Goal: Task Accomplishment & Management: Manage account settings

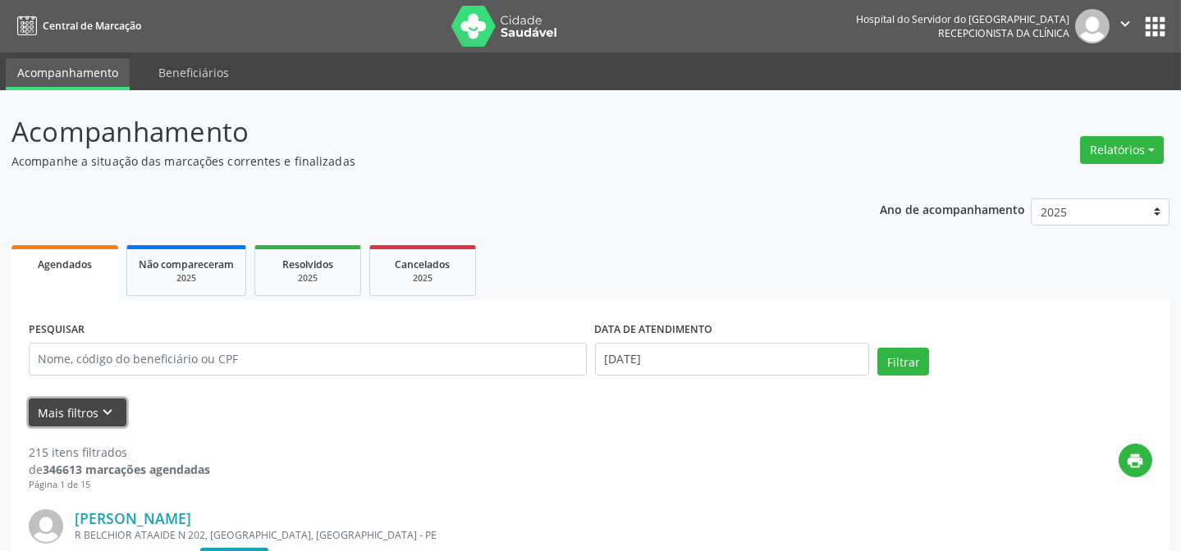
click at [101, 401] on button "Mais filtros keyboard_arrow_down" at bounding box center [78, 413] width 98 height 29
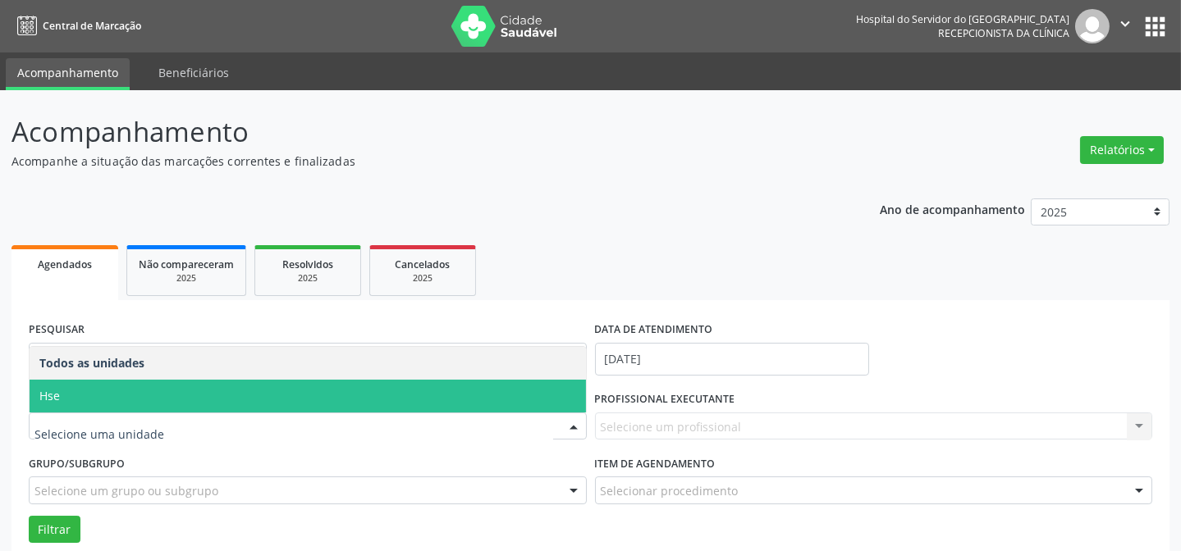
click at [244, 387] on span "Hse" at bounding box center [308, 396] width 556 height 33
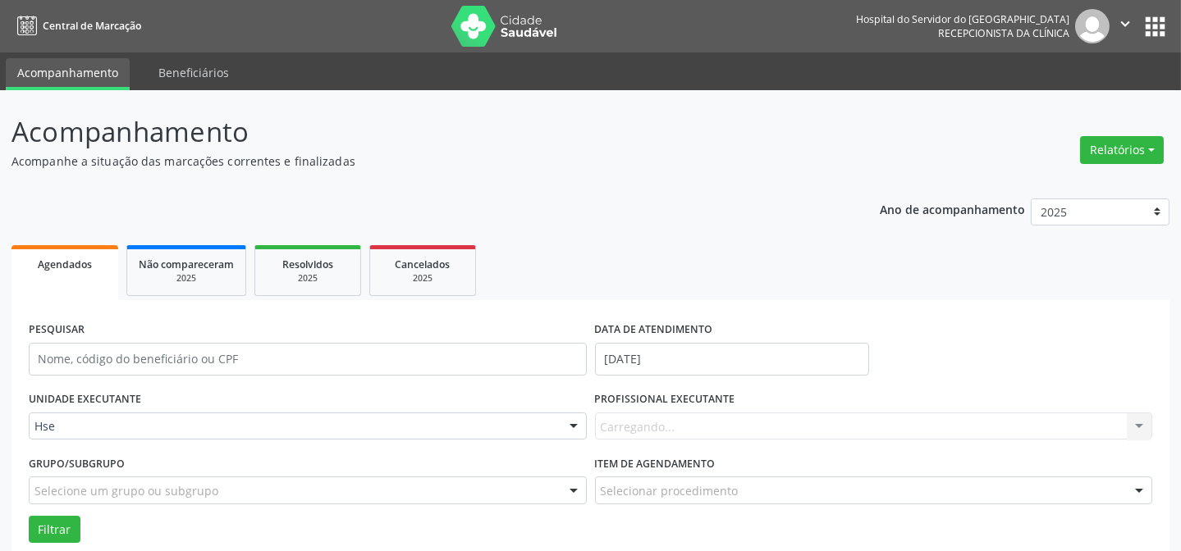
click at [615, 424] on div "Carregando... Nenhum resultado encontrado para: " " Não há nenhuma opção para s…" at bounding box center [874, 427] width 558 height 28
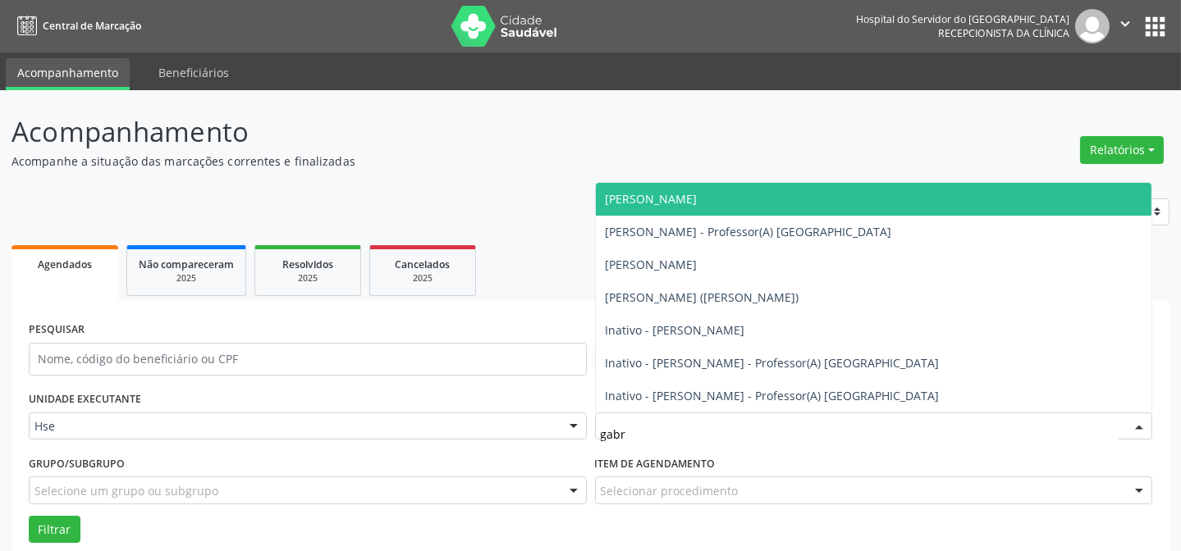
click at [698, 196] on span "[PERSON_NAME]" at bounding box center [652, 199] width 92 height 16
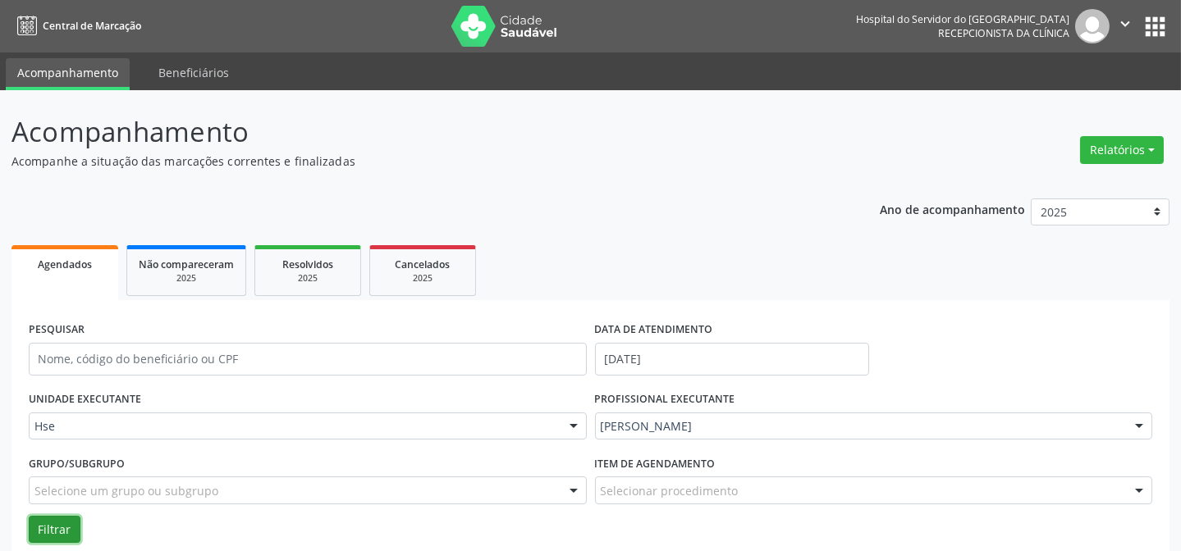
drag, startPoint x: 50, startPoint y: 531, endPoint x: 48, endPoint y: 520, distance: 10.8
click at [50, 527] on button "Filtrar" at bounding box center [55, 530] width 52 height 28
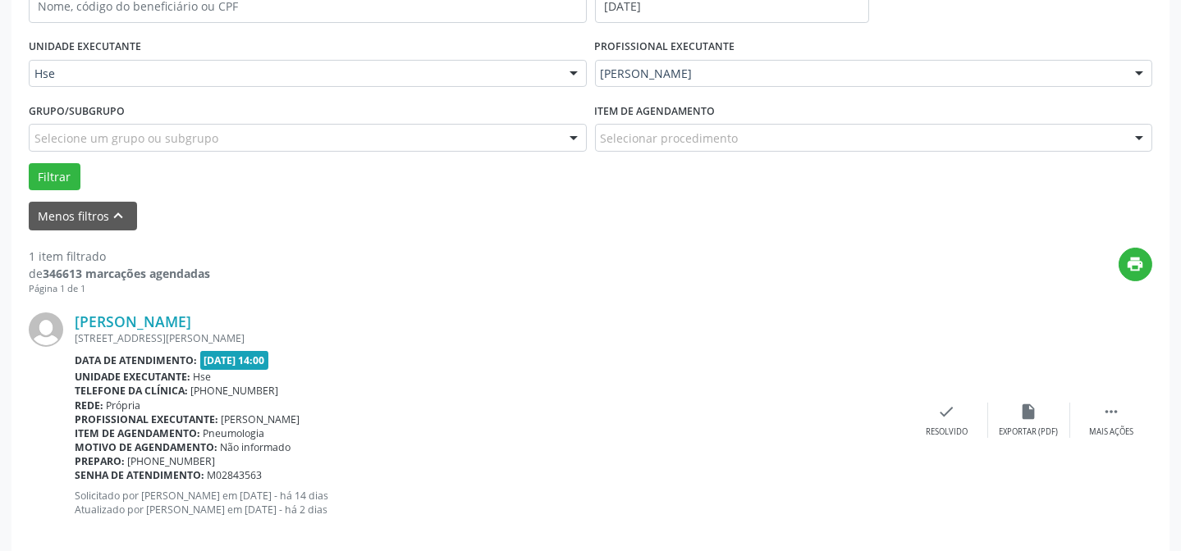
scroll to position [375, 0]
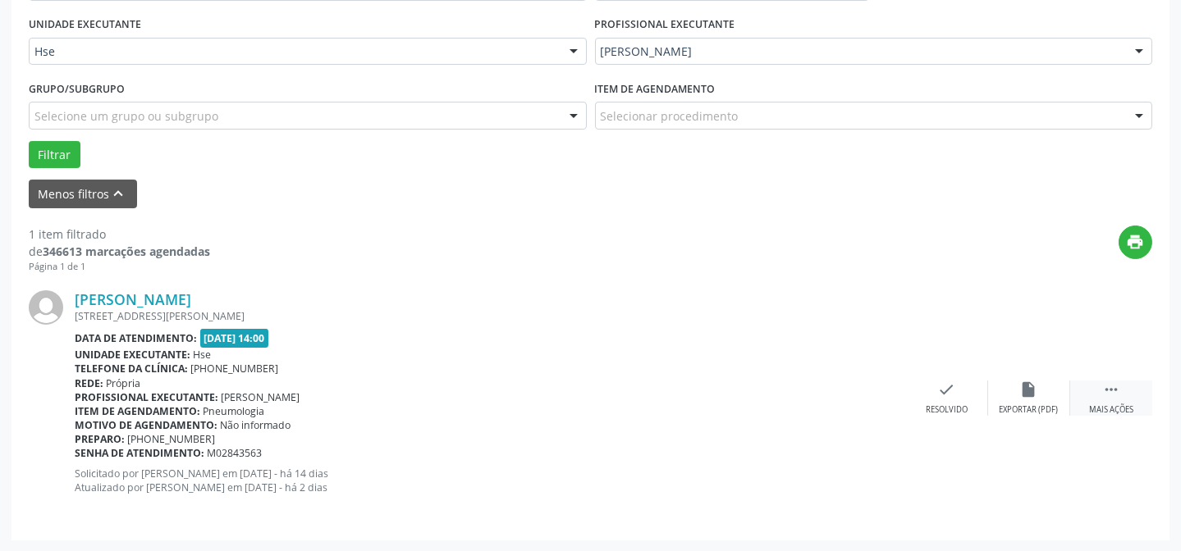
click at [1109, 393] on icon "" at bounding box center [1111, 390] width 18 height 18
click at [1020, 398] on div "alarm_off Não compareceu" at bounding box center [1029, 398] width 82 height 35
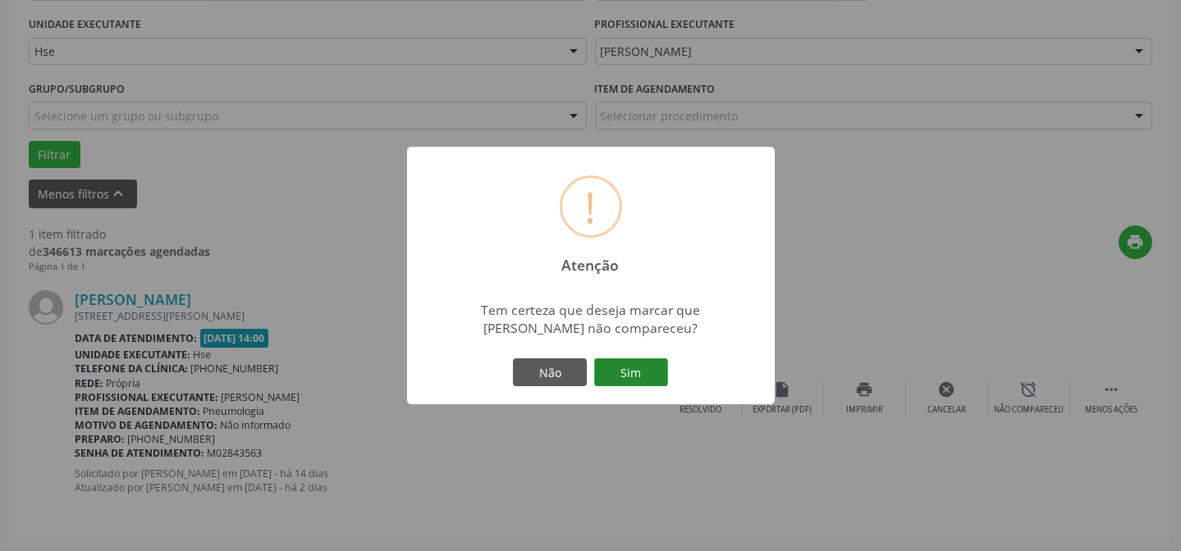
click at [650, 374] on button "Sim" at bounding box center [631, 373] width 74 height 28
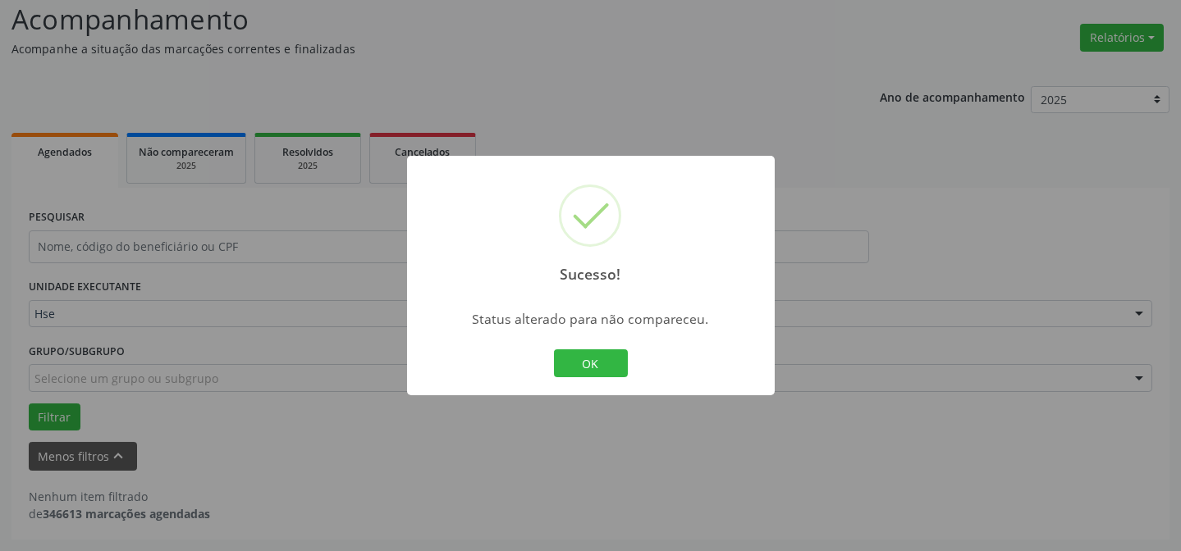
scroll to position [111, 0]
click at [615, 364] on button "OK" at bounding box center [591, 364] width 74 height 28
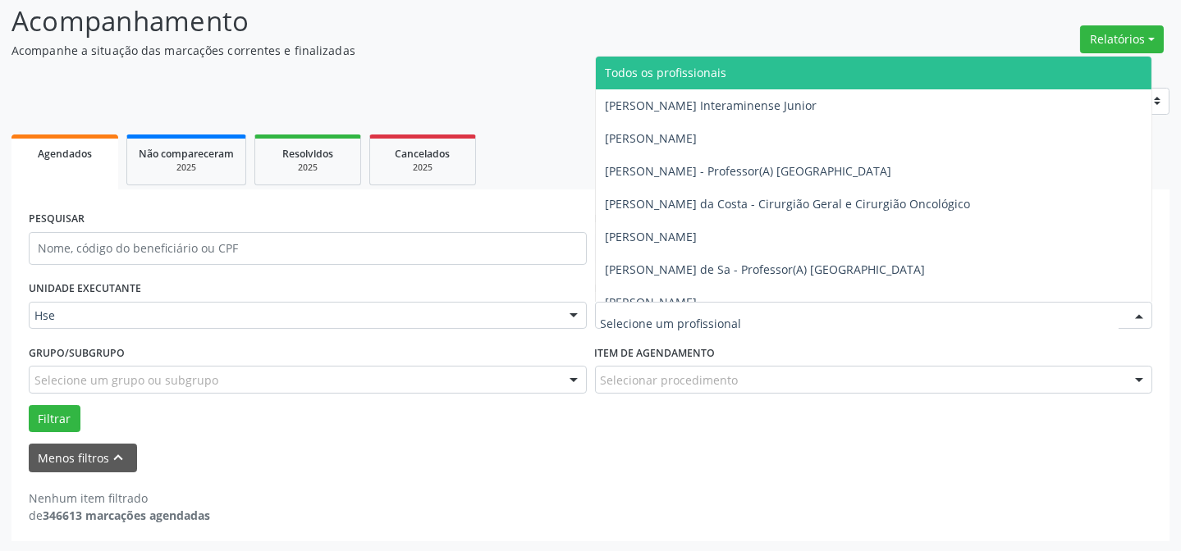
drag, startPoint x: 737, startPoint y: 313, endPoint x: 338, endPoint y: 311, distance: 398.8
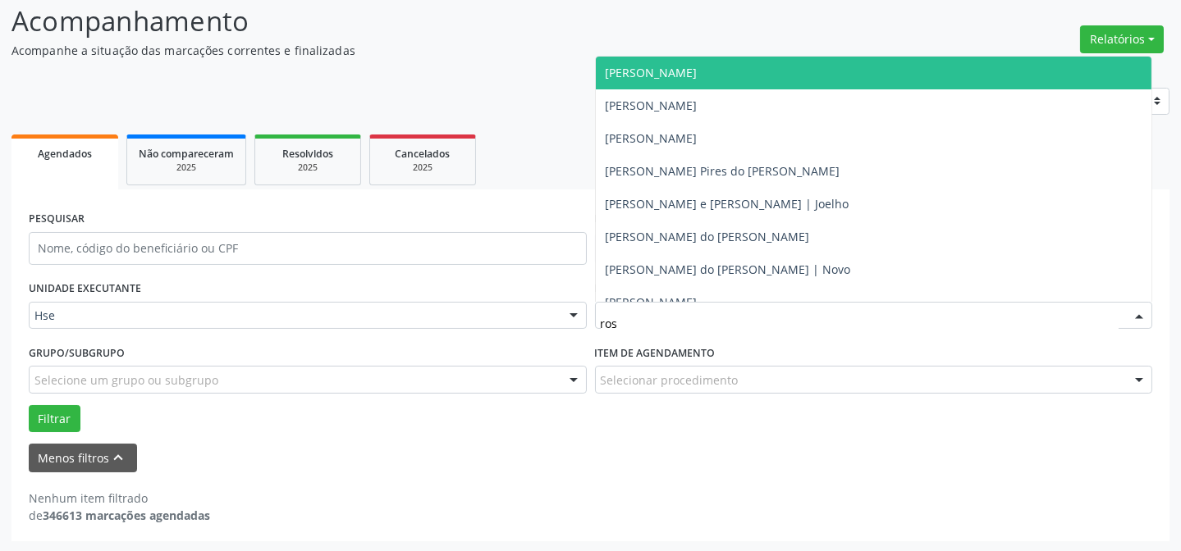
type input "rost"
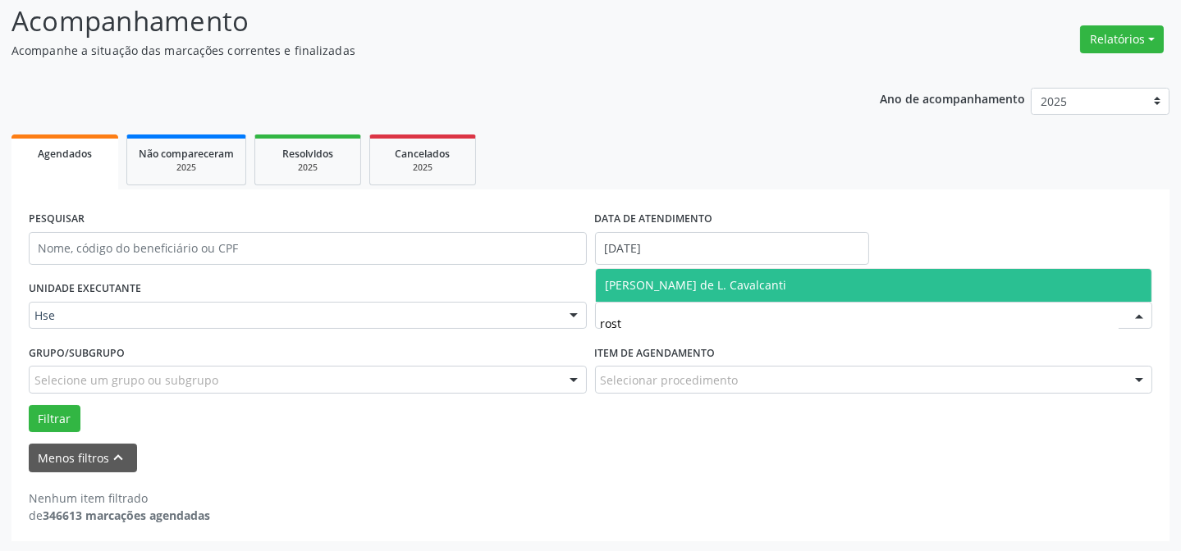
click at [743, 292] on span "[PERSON_NAME] de L. Cavalcanti" at bounding box center [874, 285] width 556 height 33
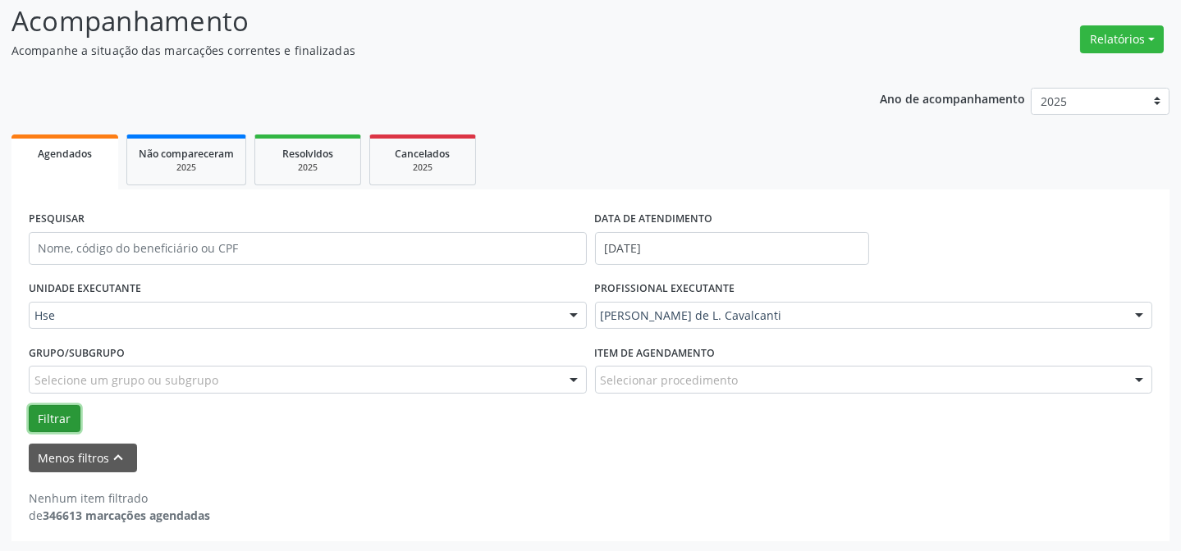
drag, startPoint x: 42, startPoint y: 419, endPoint x: 110, endPoint y: 418, distance: 68.1
click at [42, 419] on button "Filtrar" at bounding box center [55, 419] width 52 height 28
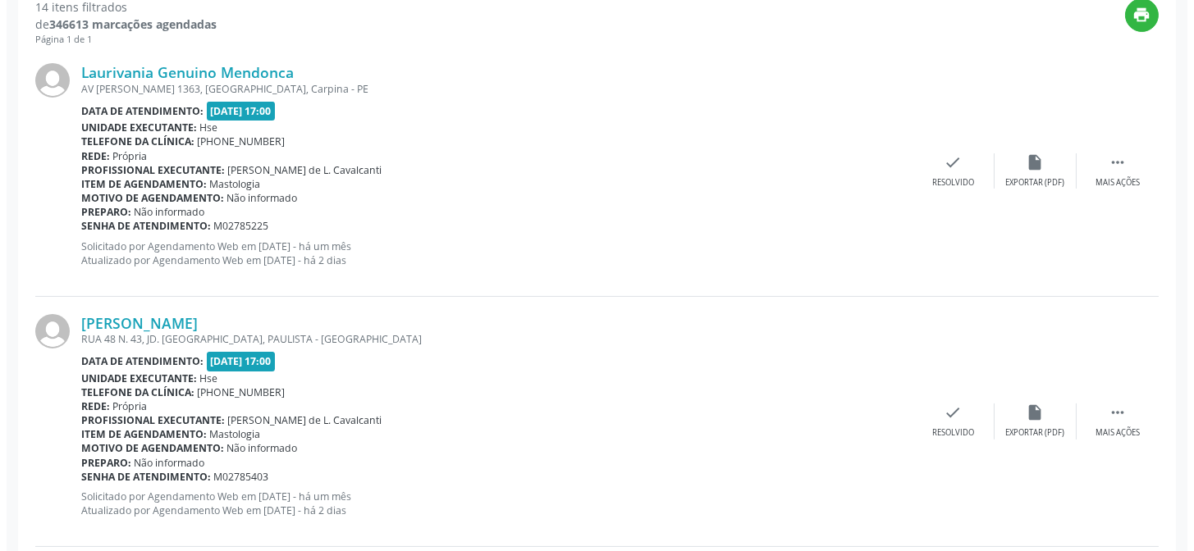
scroll to position [611, 0]
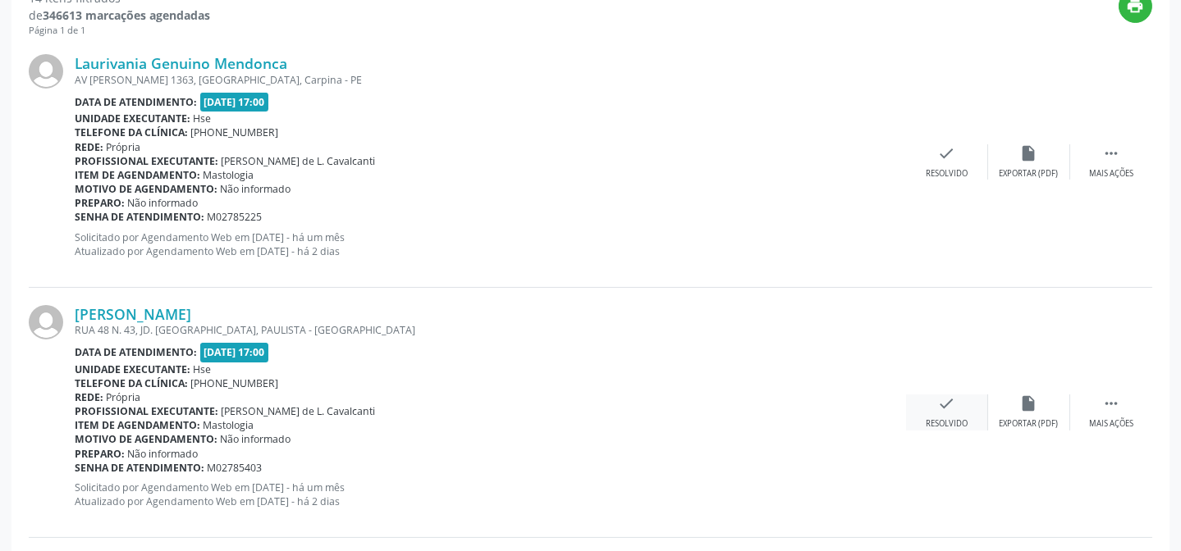
click at [943, 415] on div "check Resolvido" at bounding box center [947, 412] width 82 height 35
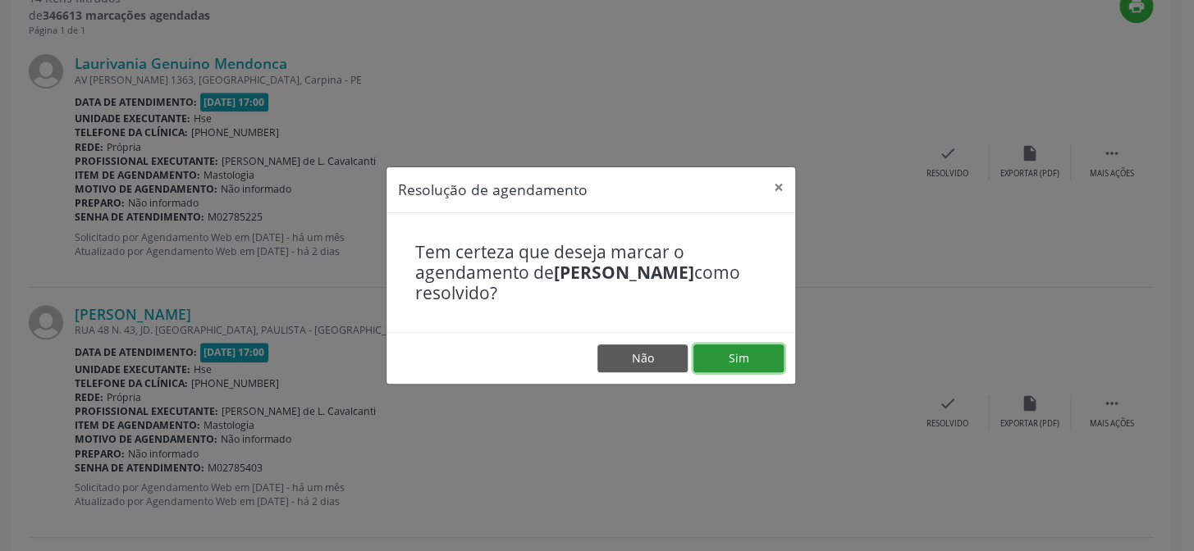
click at [757, 359] on button "Sim" at bounding box center [738, 359] width 90 height 28
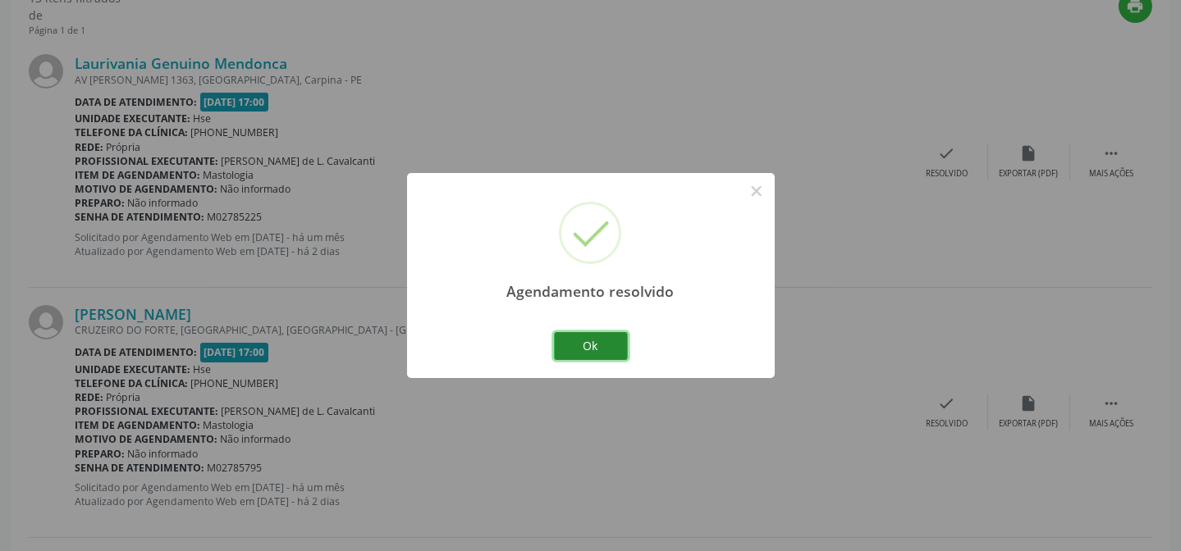
click at [613, 342] on button "Ok" at bounding box center [591, 346] width 74 height 28
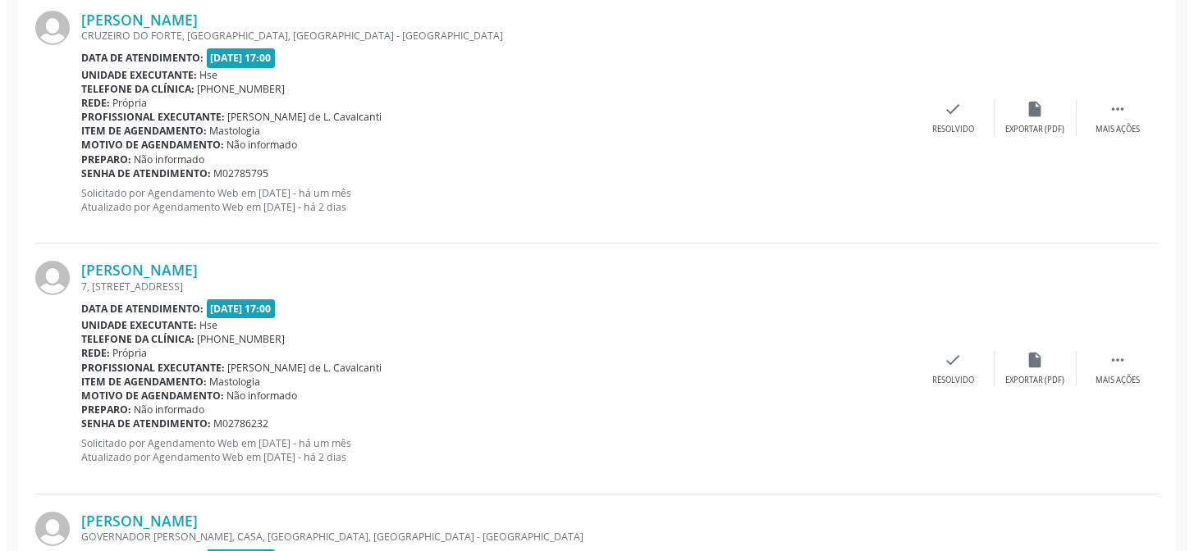
scroll to position [910, 0]
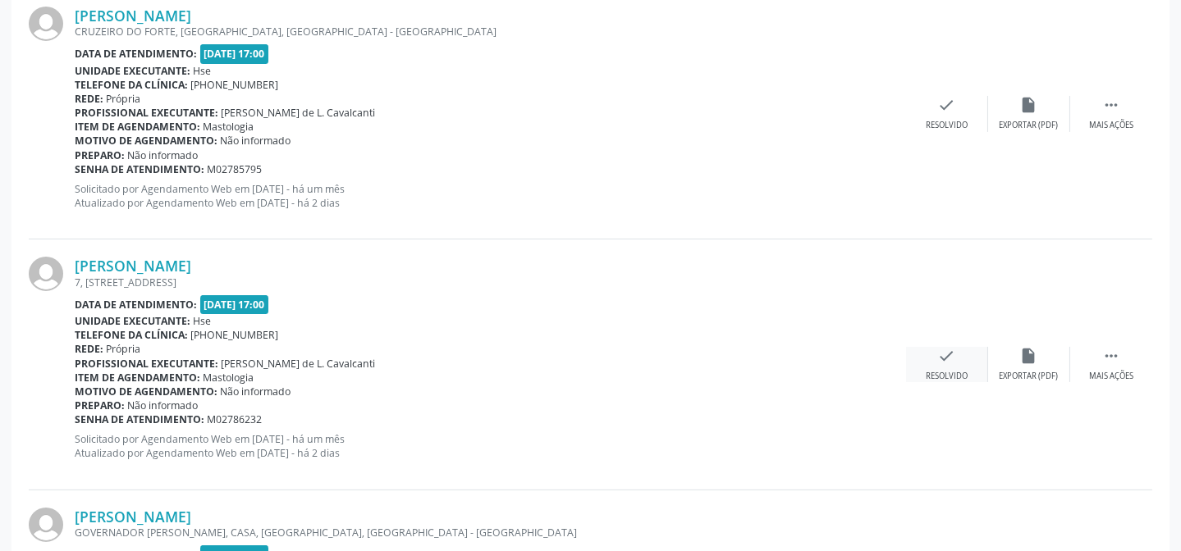
click at [948, 354] on icon "check" at bounding box center [947, 356] width 18 height 18
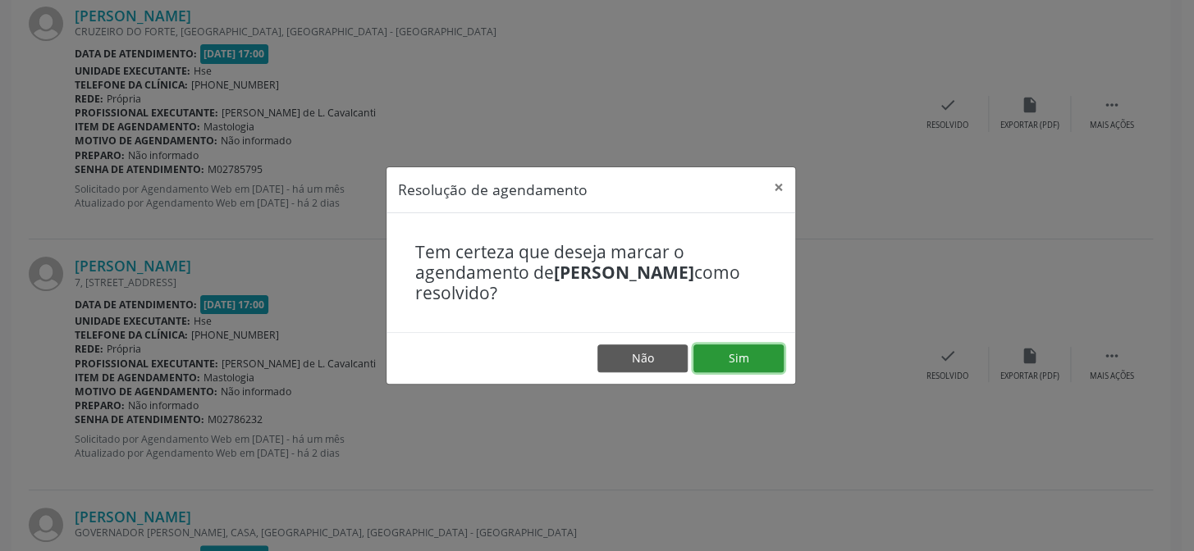
click at [693, 347] on button "Sim" at bounding box center [738, 359] width 90 height 28
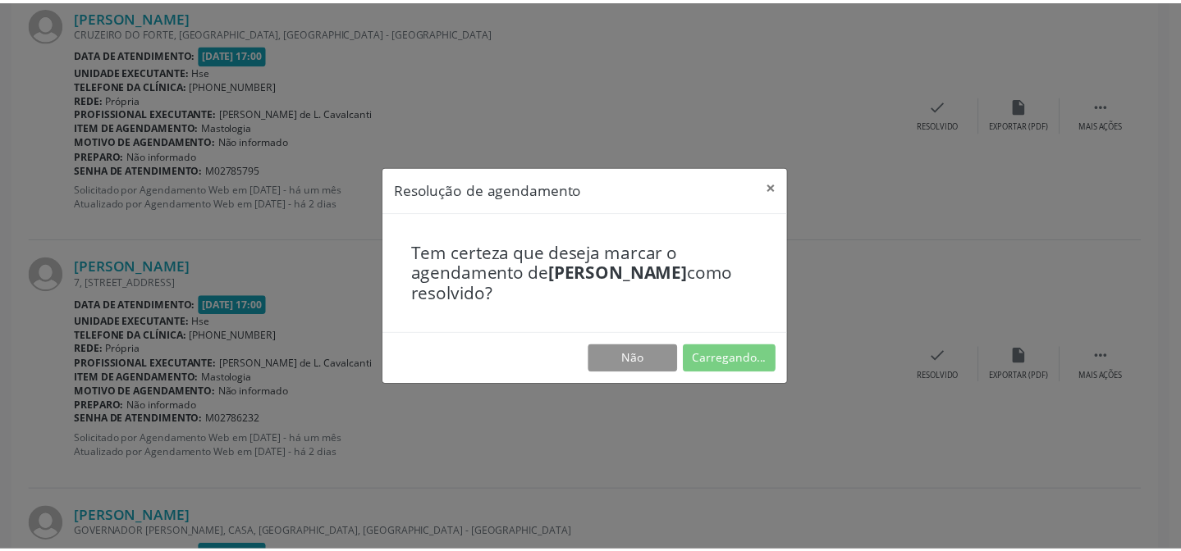
scroll to position [147, 0]
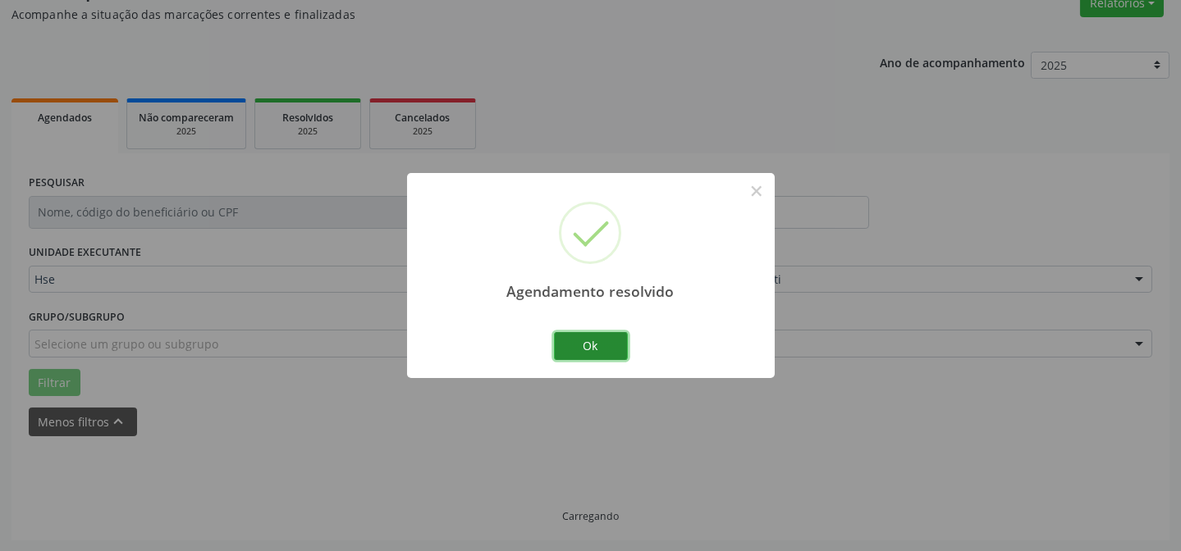
click at [599, 342] on button "Ok" at bounding box center [591, 346] width 74 height 28
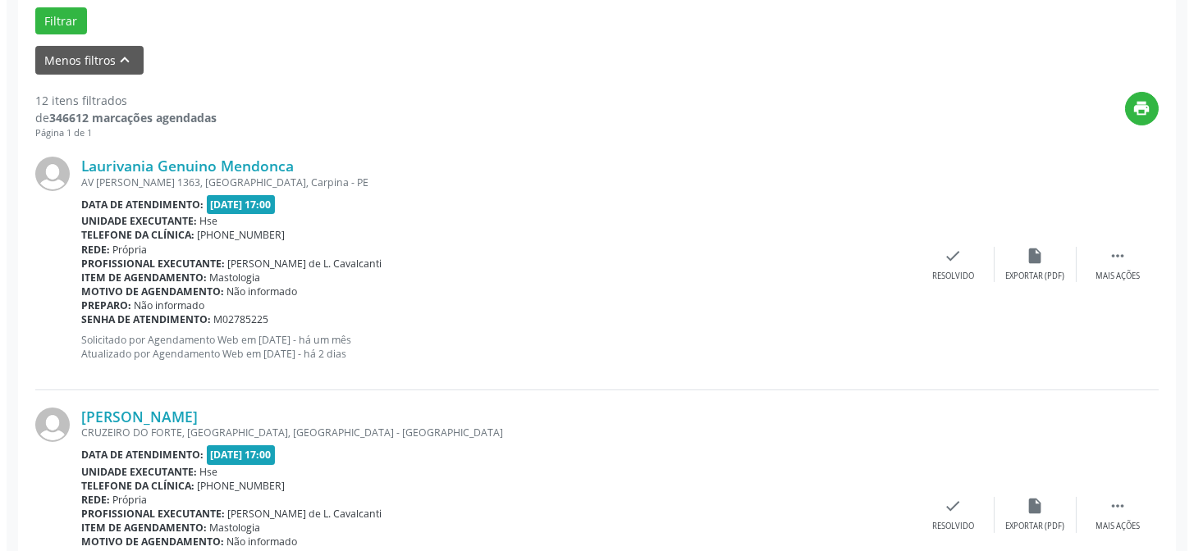
scroll to position [818, 0]
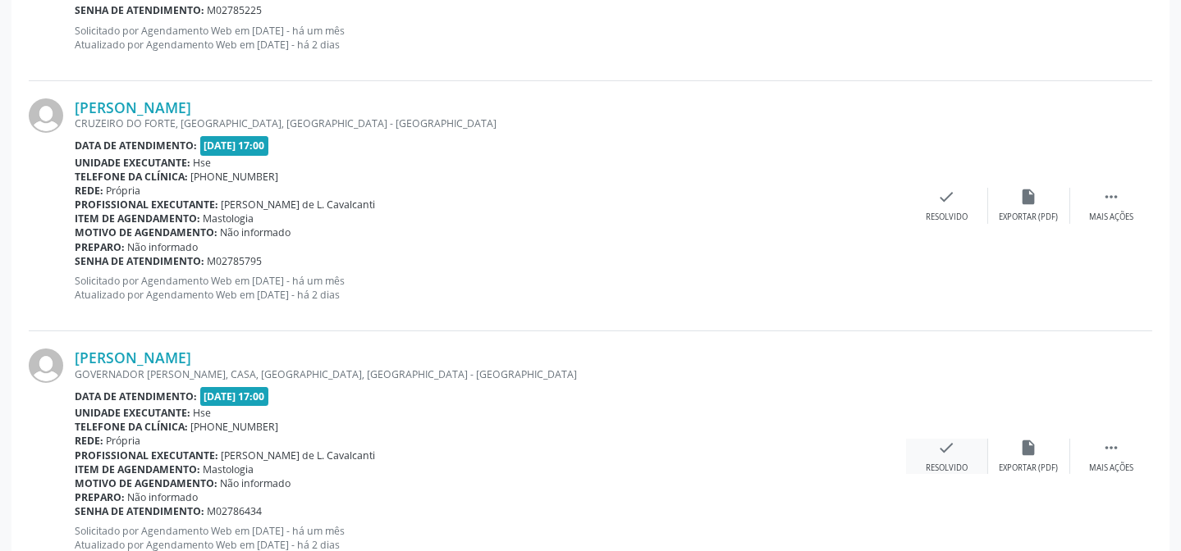
click at [934, 445] on div "check Resolvido" at bounding box center [947, 456] width 82 height 35
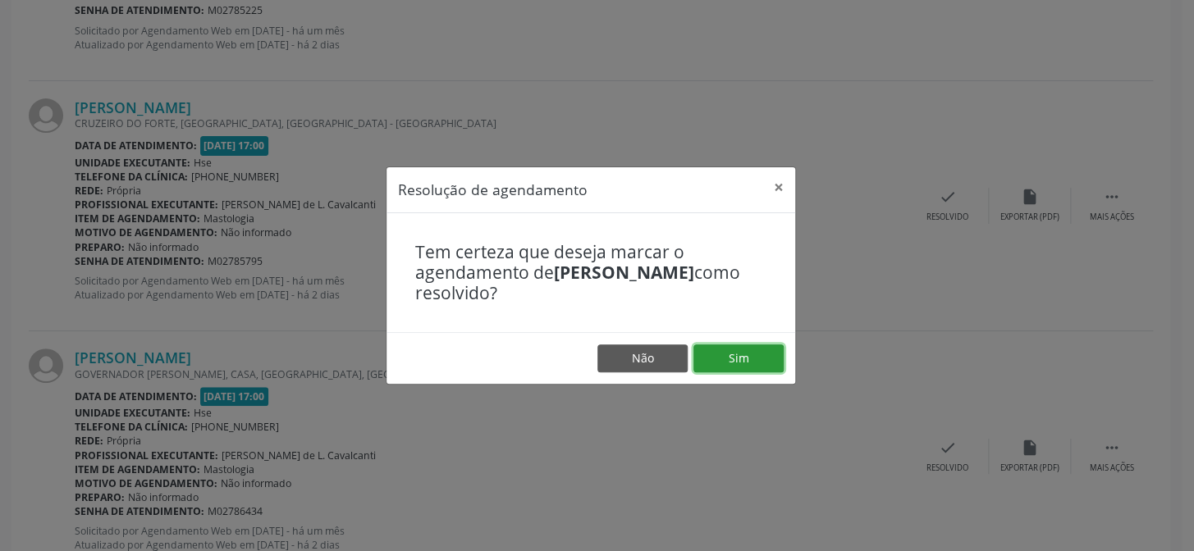
click at [778, 364] on button "Sim" at bounding box center [738, 359] width 90 height 28
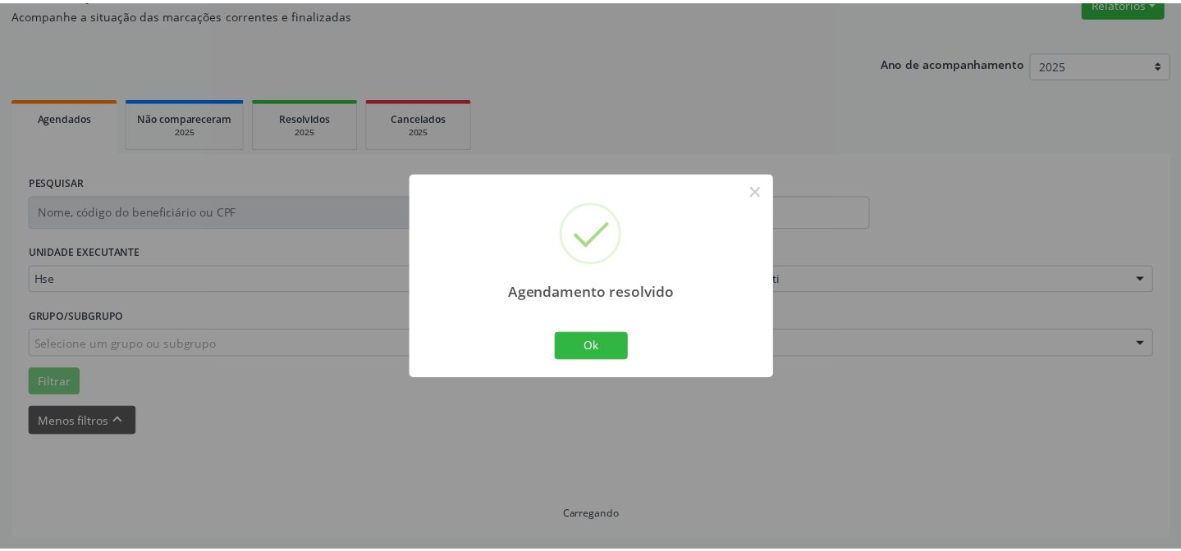
scroll to position [147, 0]
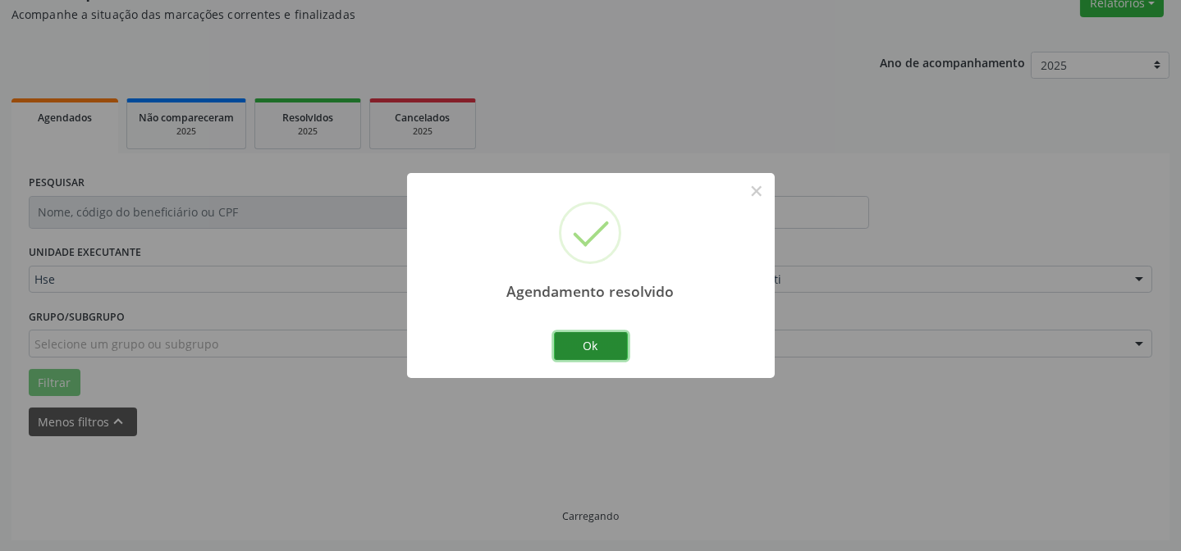
click at [617, 344] on button "Ok" at bounding box center [591, 346] width 74 height 28
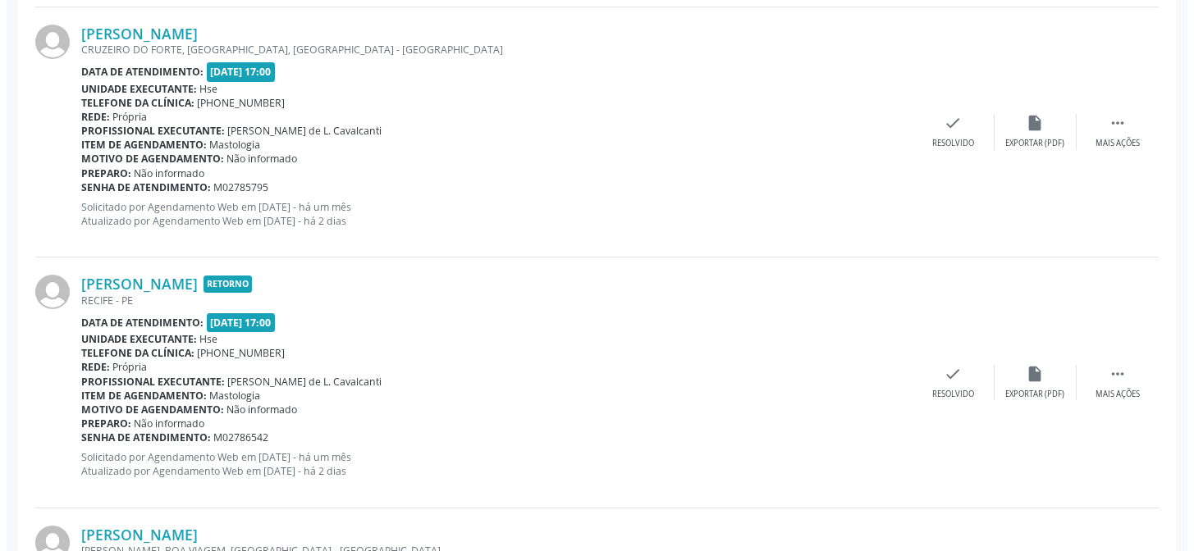
scroll to position [893, 0]
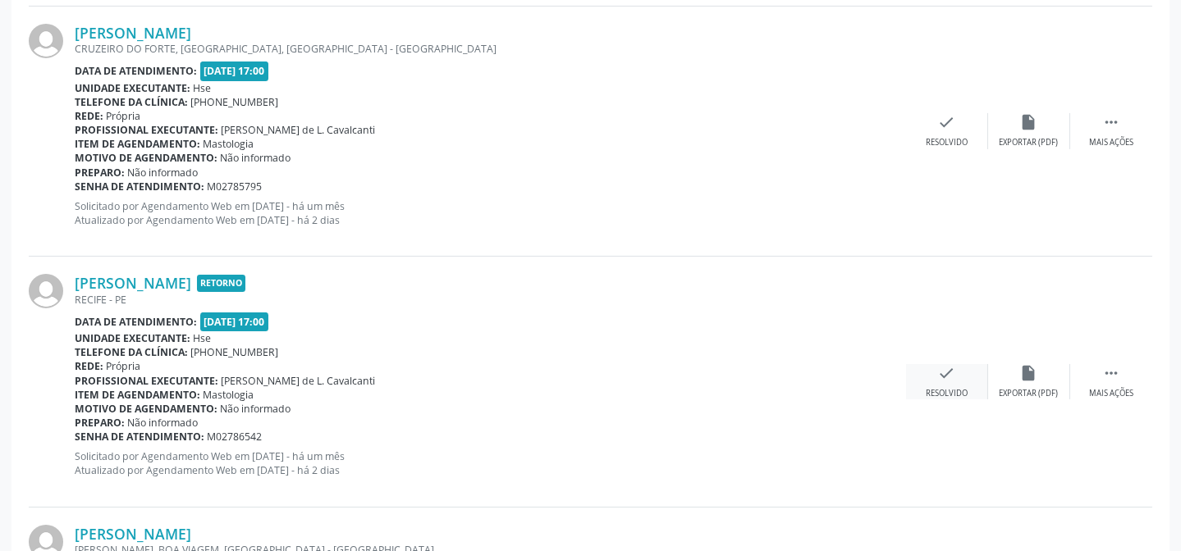
click at [968, 385] on div "check Resolvido" at bounding box center [947, 381] width 82 height 35
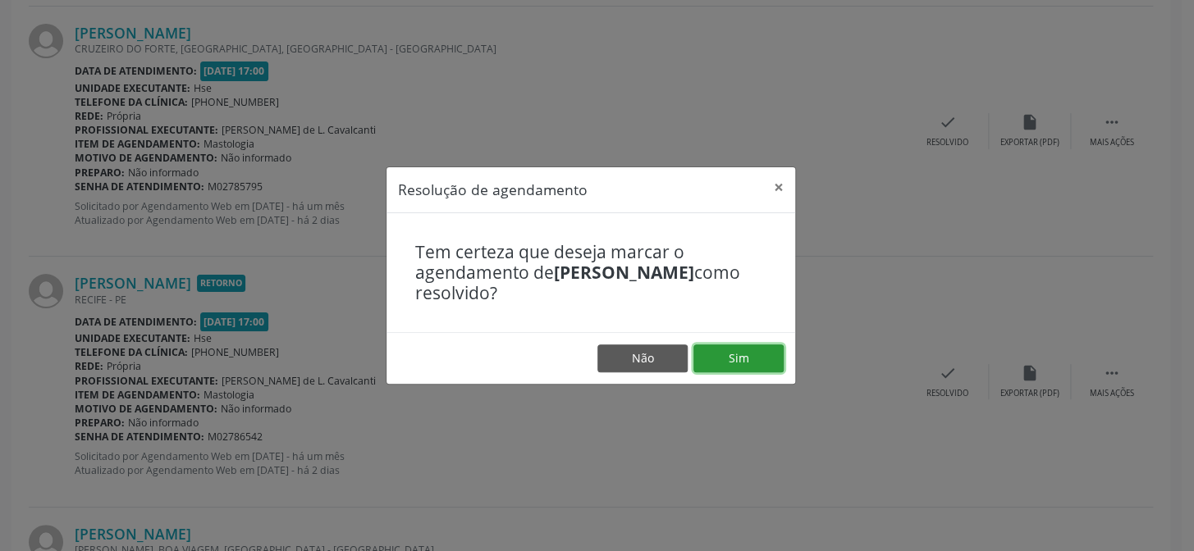
click at [744, 346] on button "Sim" at bounding box center [738, 359] width 90 height 28
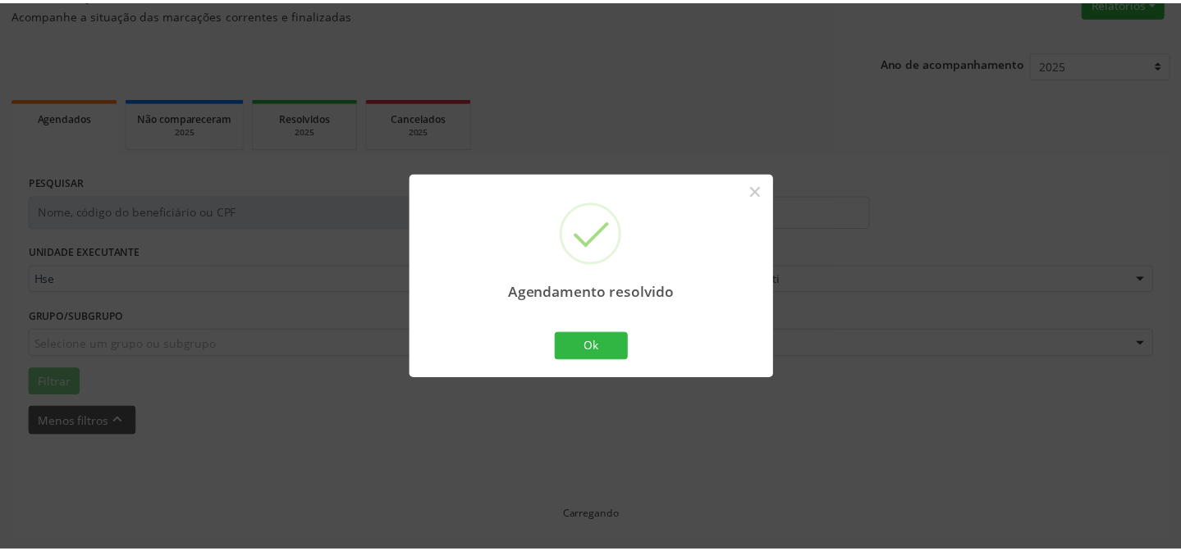
scroll to position [147, 0]
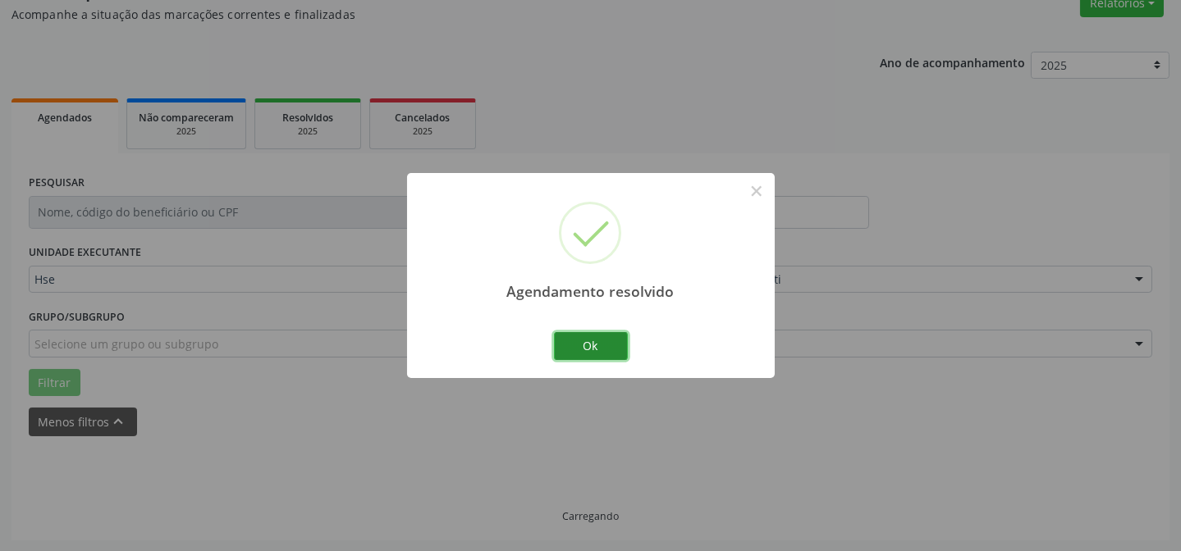
click at [586, 351] on button "Ok" at bounding box center [591, 346] width 74 height 28
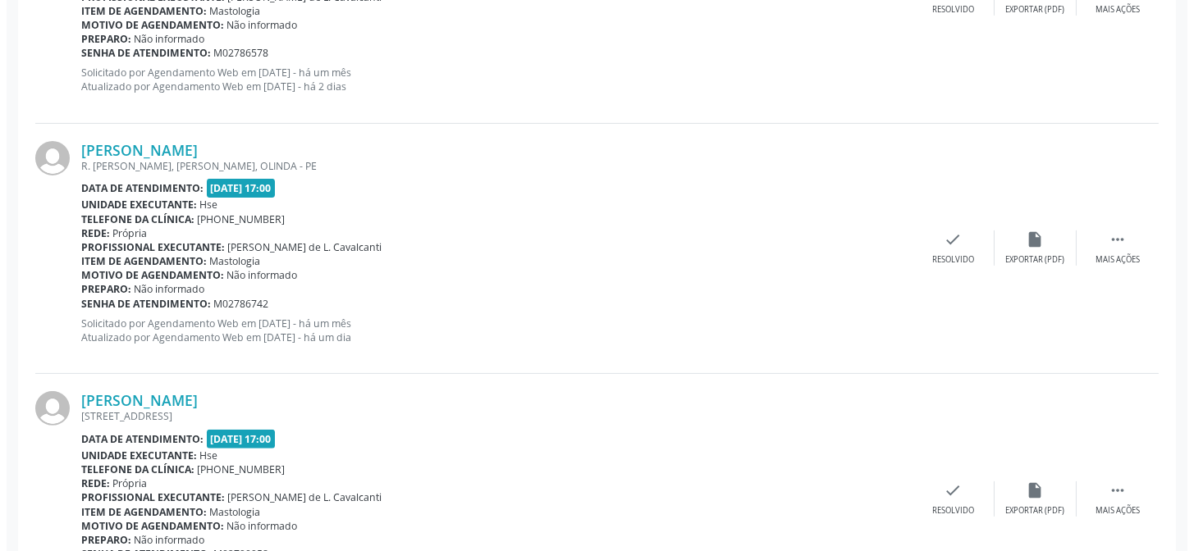
scroll to position [1283, 0]
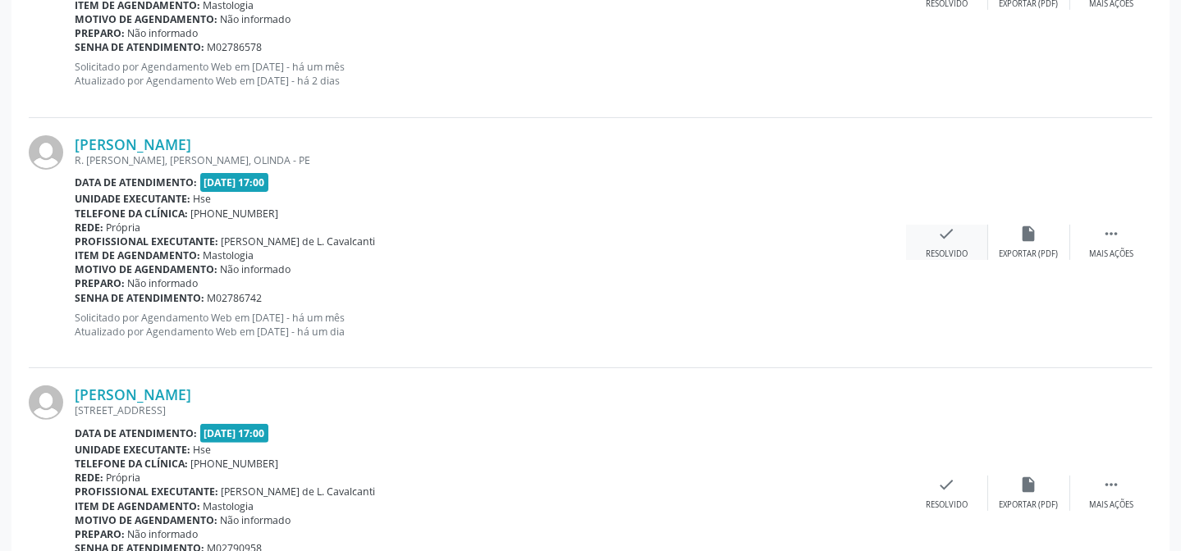
click at [949, 243] on div "check Resolvido" at bounding box center [947, 242] width 82 height 35
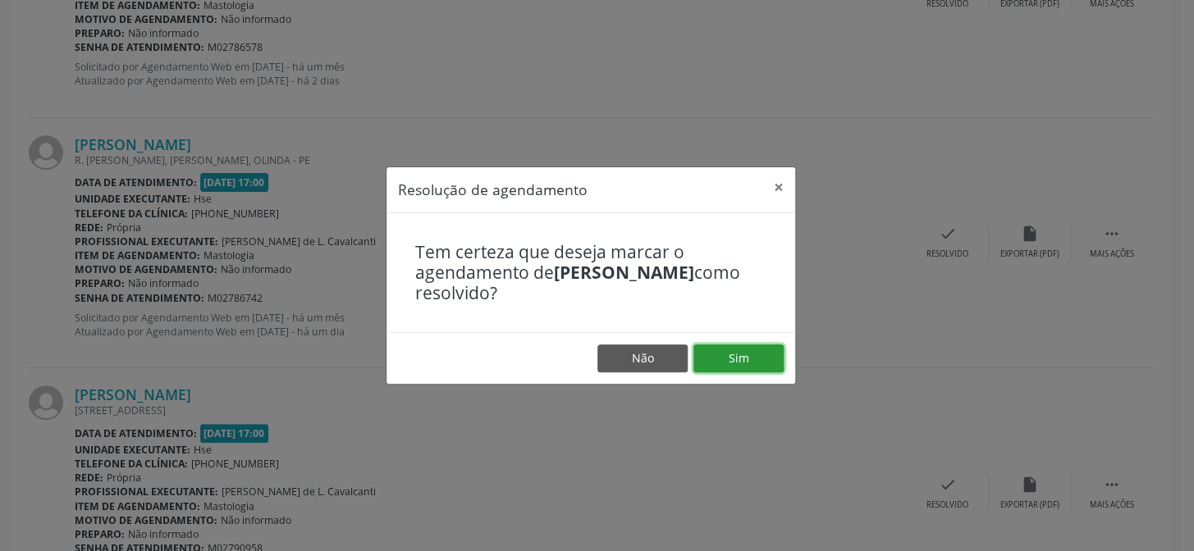
click at [730, 350] on button "Sim" at bounding box center [738, 359] width 90 height 28
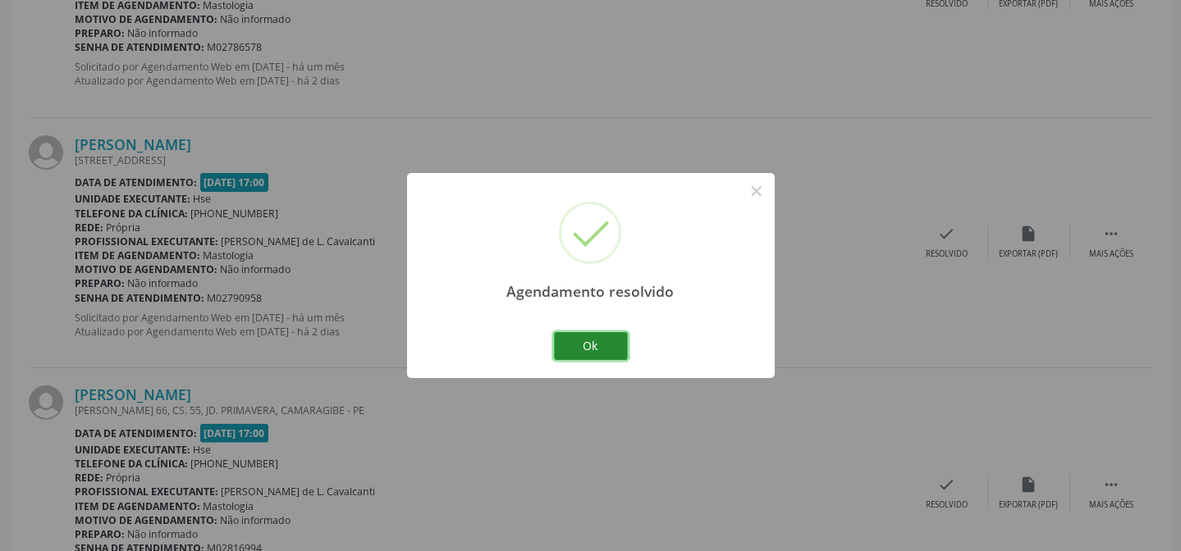
click at [591, 340] on button "Ok" at bounding box center [591, 346] width 74 height 28
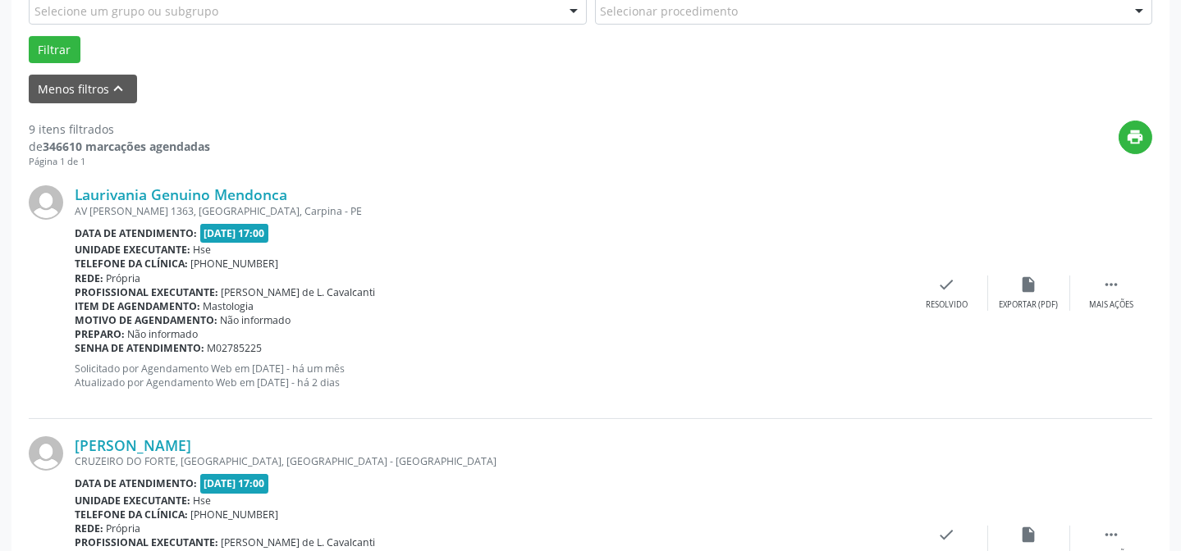
scroll to position [462, 0]
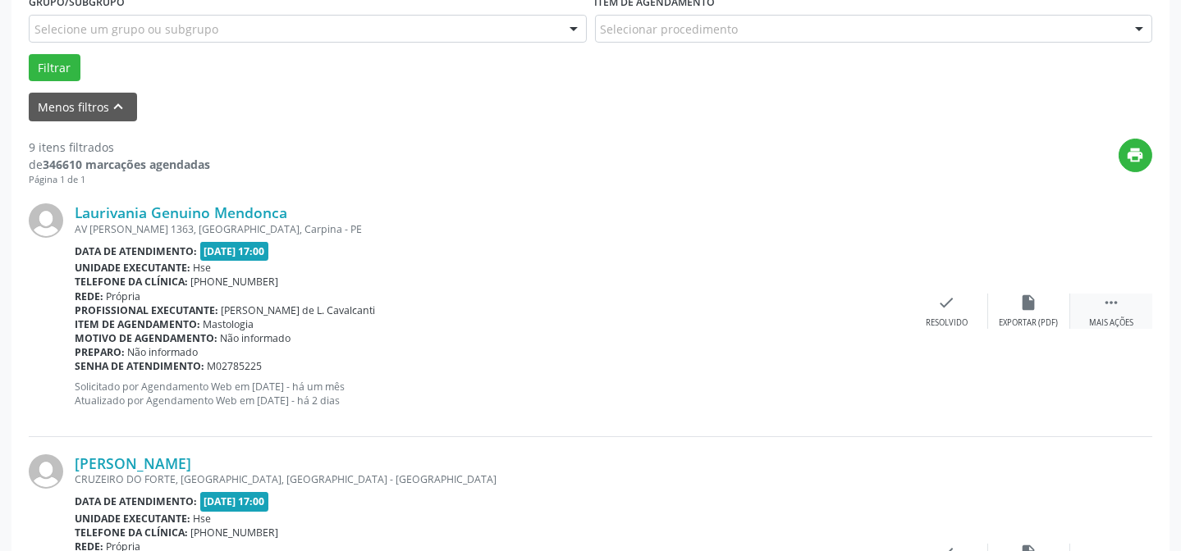
click at [1117, 313] on div " Mais ações" at bounding box center [1111, 311] width 82 height 35
click at [1037, 299] on icon "alarm_off" at bounding box center [1029, 303] width 18 height 18
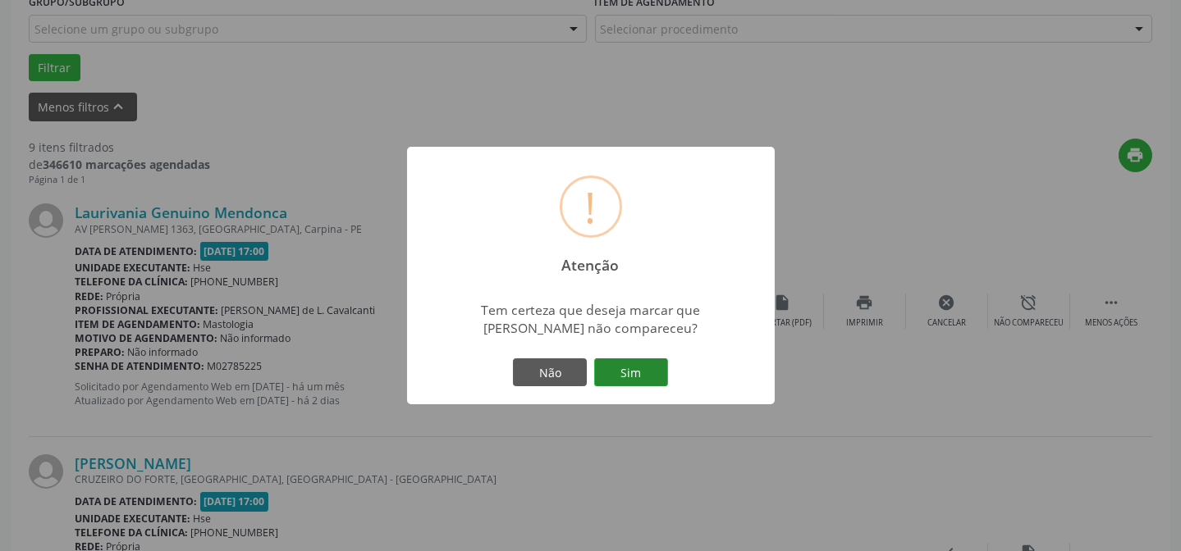
click at [644, 374] on button "Sim" at bounding box center [631, 373] width 74 height 28
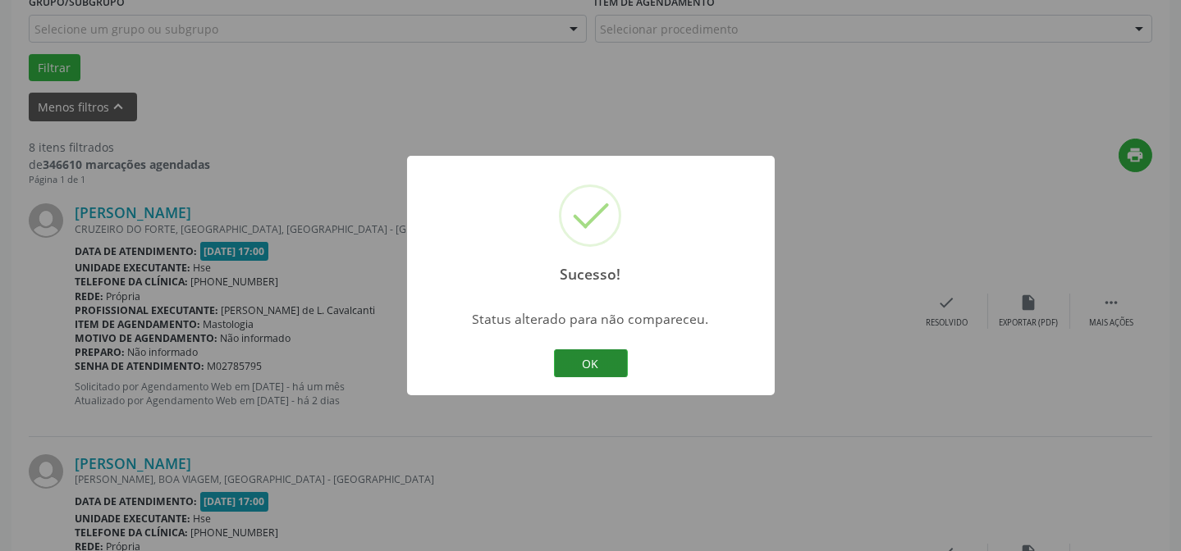
click at [585, 368] on button "OK" at bounding box center [591, 364] width 74 height 28
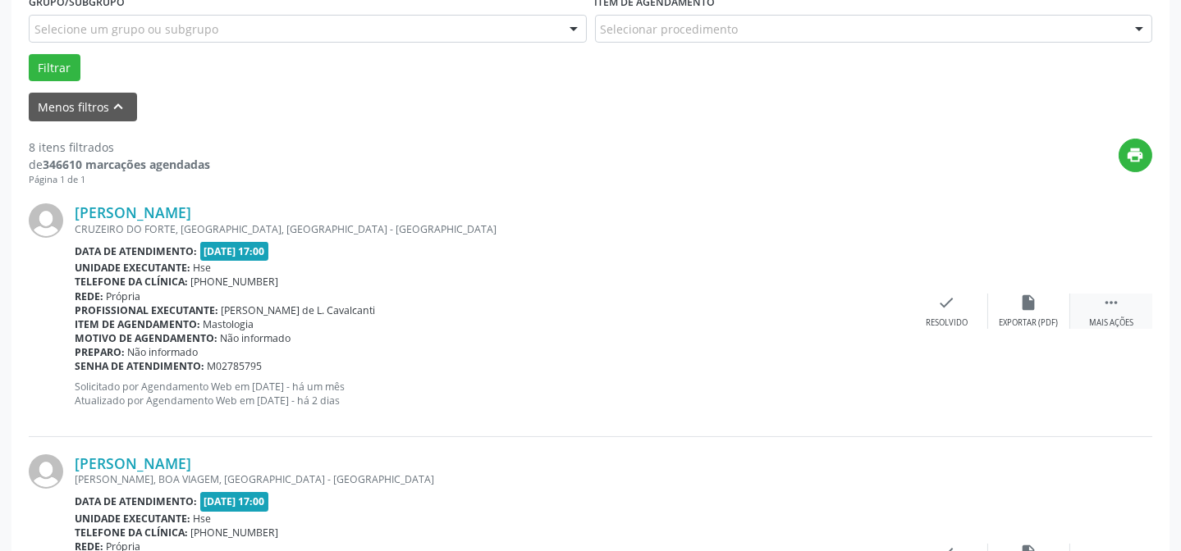
click at [1106, 299] on icon "" at bounding box center [1111, 303] width 18 height 18
click at [1026, 295] on icon "alarm_off" at bounding box center [1029, 303] width 18 height 18
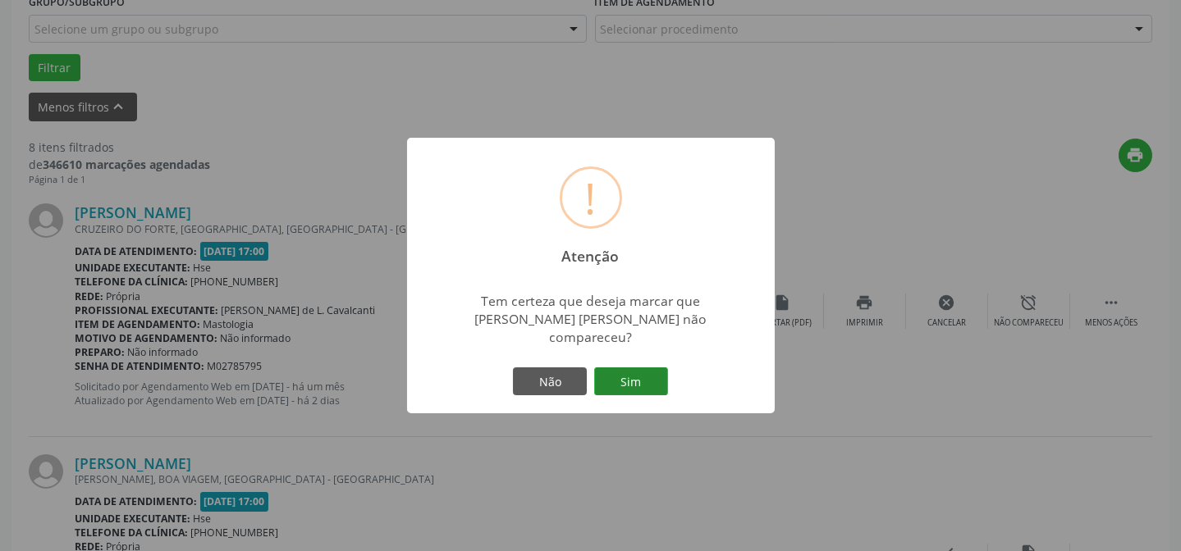
click at [665, 368] on button "Sim" at bounding box center [631, 382] width 74 height 28
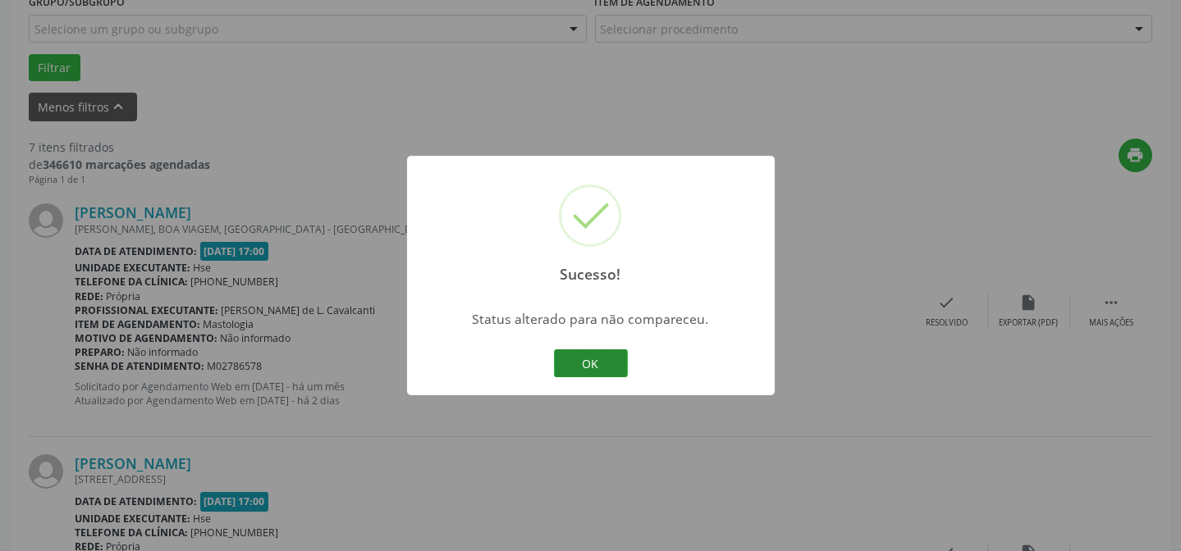
click at [583, 356] on button "OK" at bounding box center [591, 364] width 74 height 28
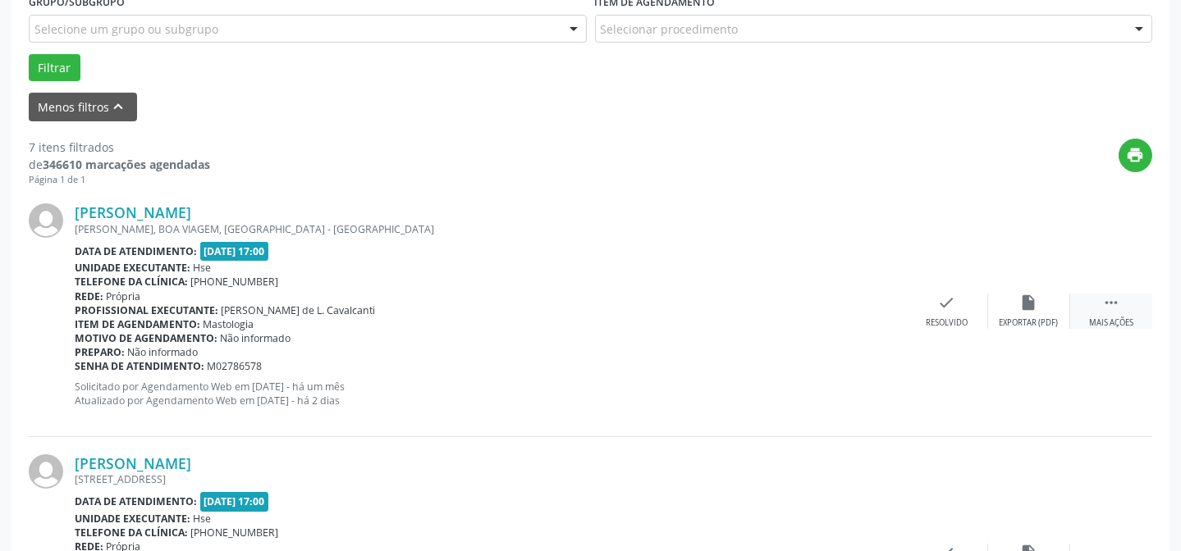
click at [1114, 300] on icon "" at bounding box center [1111, 303] width 18 height 18
click at [1026, 304] on icon "alarm_off" at bounding box center [1029, 303] width 18 height 18
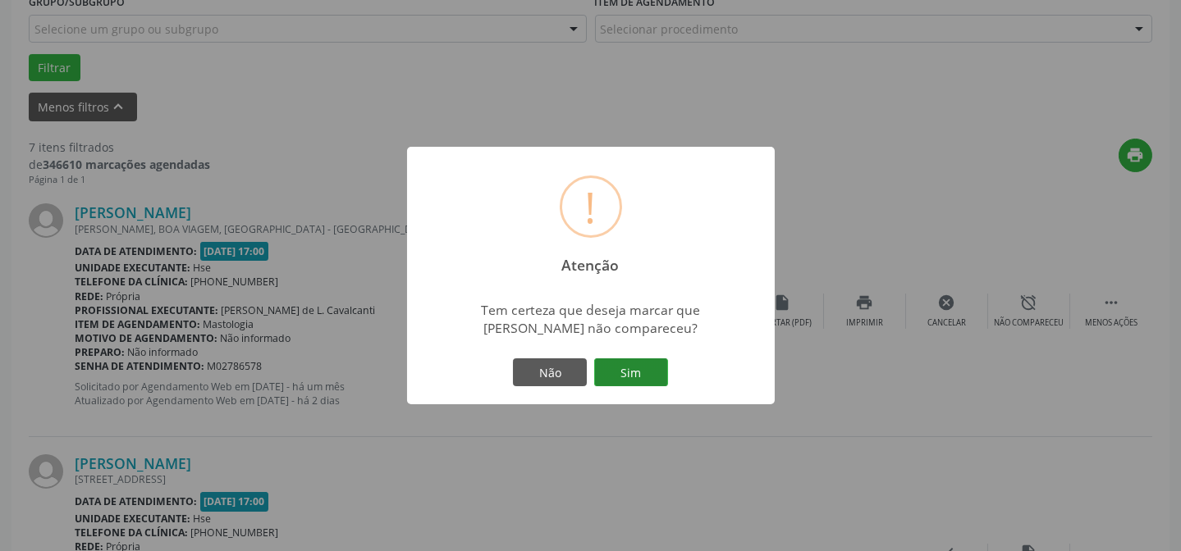
click at [647, 369] on button "Sim" at bounding box center [631, 373] width 74 height 28
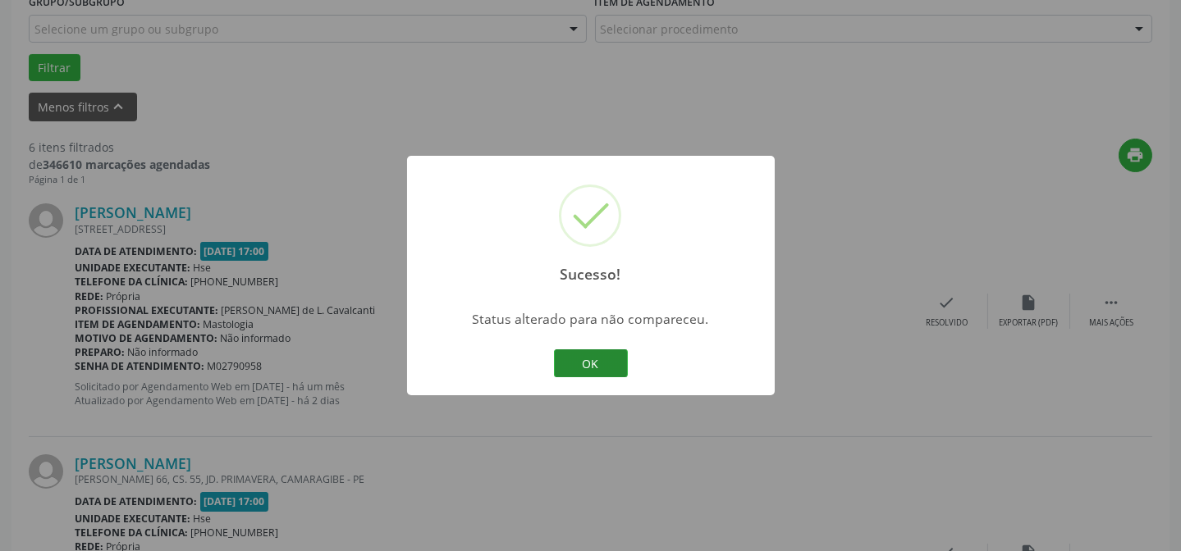
click at [563, 360] on button "OK" at bounding box center [591, 364] width 74 height 28
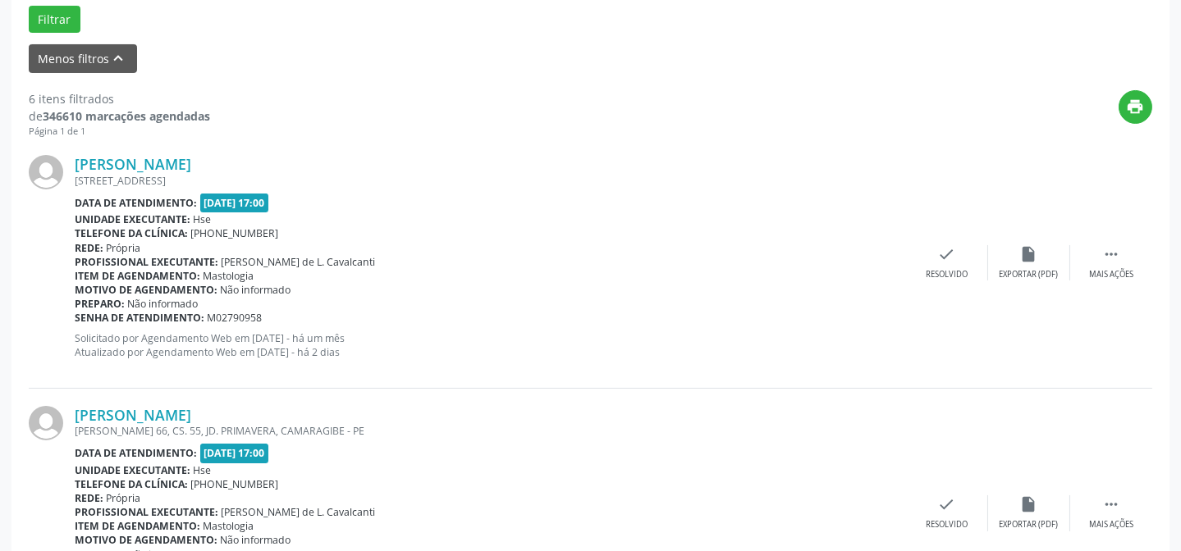
scroll to position [537, 0]
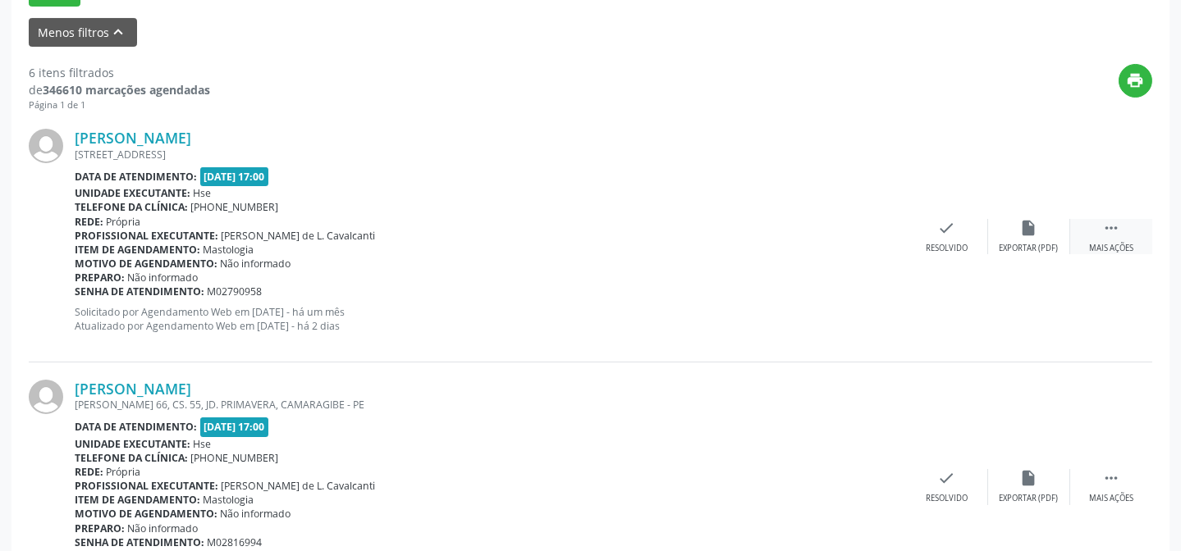
click at [1104, 221] on icon "" at bounding box center [1111, 228] width 18 height 18
click at [1036, 231] on icon "alarm_off" at bounding box center [1029, 228] width 18 height 18
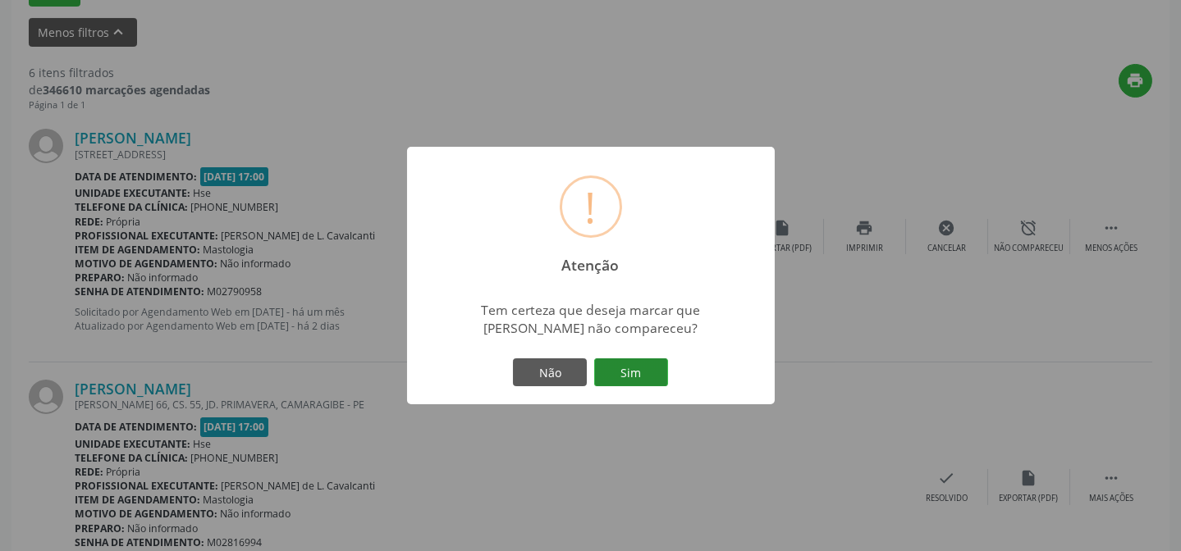
click at [640, 375] on button "Sim" at bounding box center [631, 373] width 74 height 28
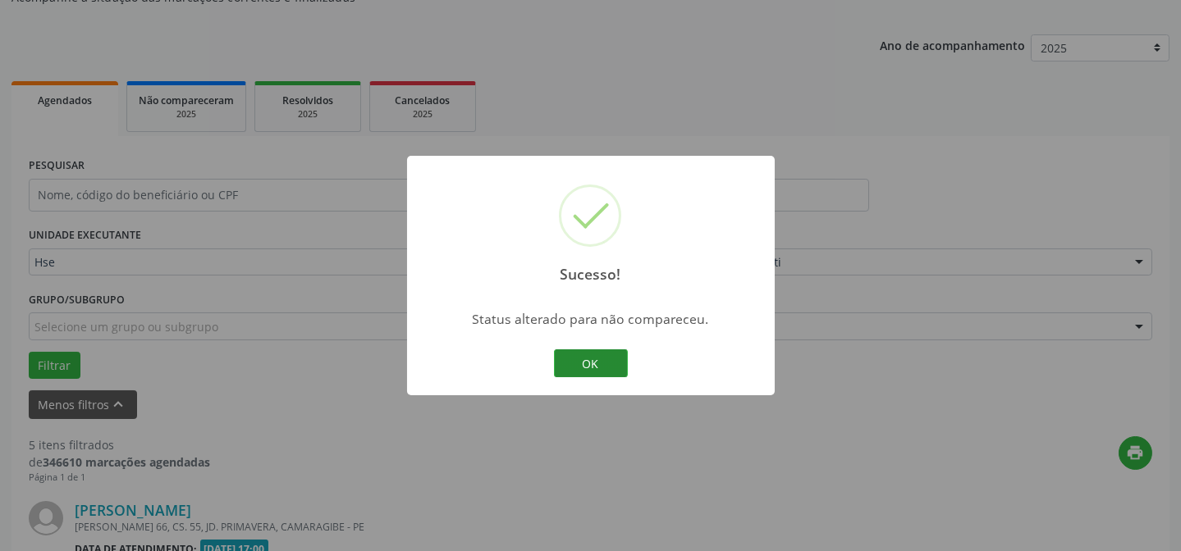
scroll to position [536, 0]
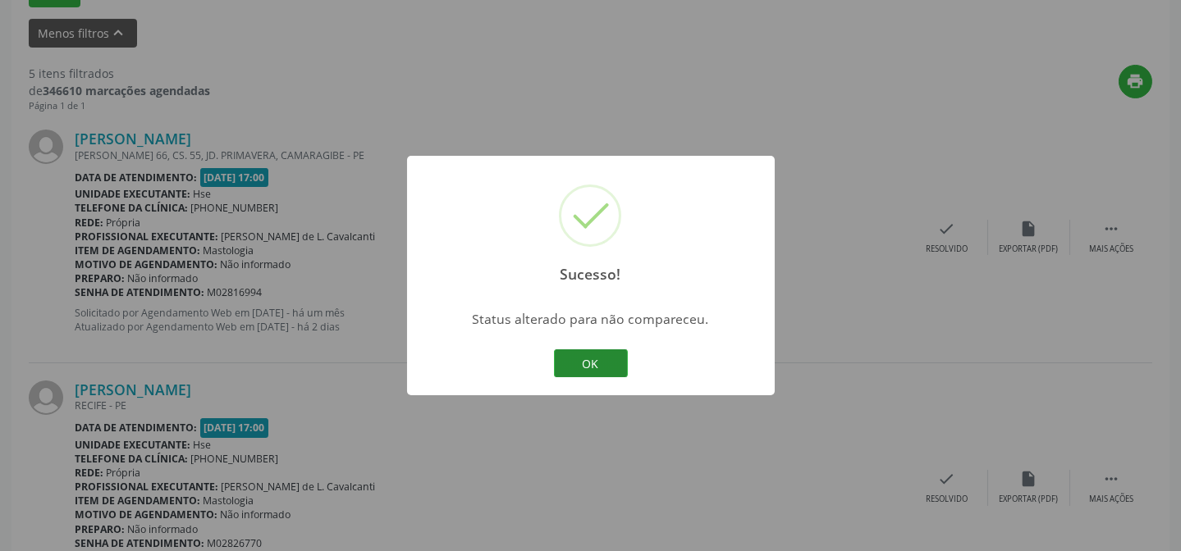
click at [583, 358] on button "OK" at bounding box center [591, 364] width 74 height 28
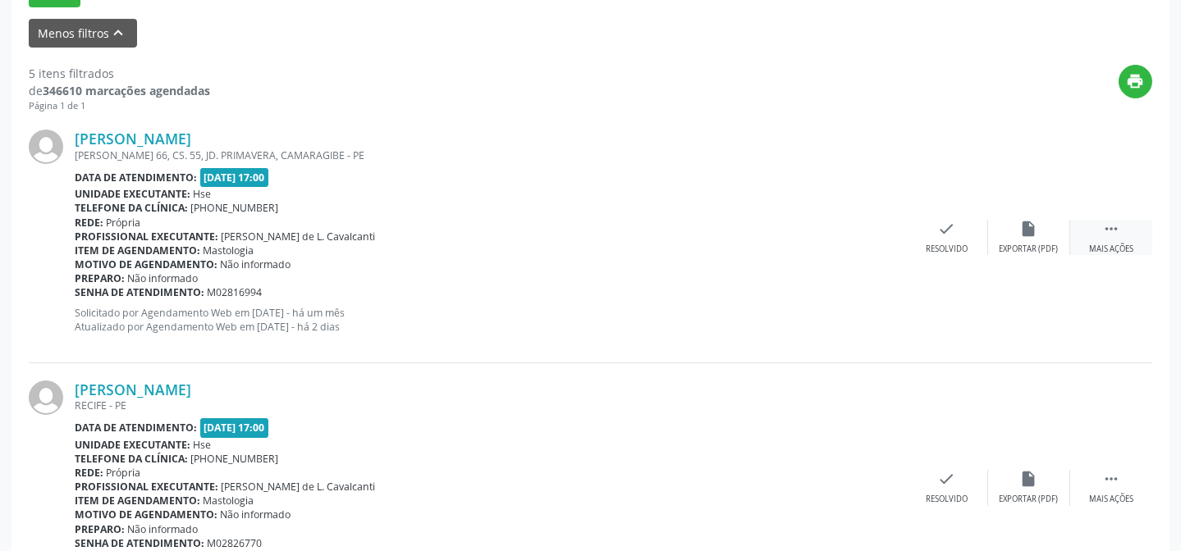
drag, startPoint x: 1109, startPoint y: 250, endPoint x: 1100, endPoint y: 248, distance: 9.4
click at [1109, 249] on div "Mais ações" at bounding box center [1111, 249] width 44 height 11
click at [1034, 250] on div "Não compareceu" at bounding box center [1029, 249] width 70 height 11
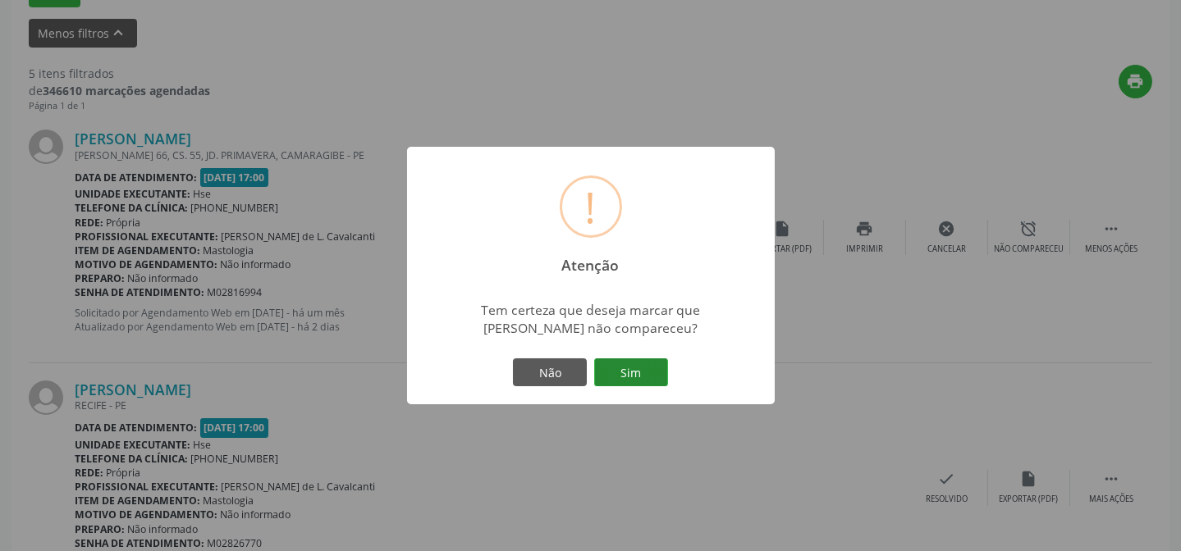
click at [644, 367] on button "Sim" at bounding box center [631, 373] width 74 height 28
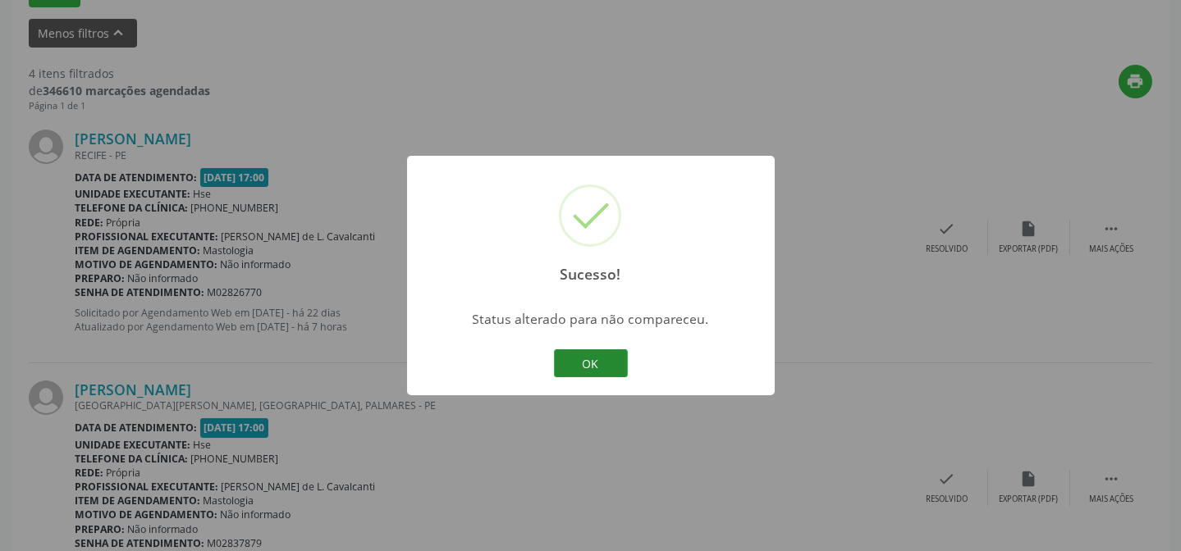
click at [600, 358] on button "OK" at bounding box center [591, 364] width 74 height 28
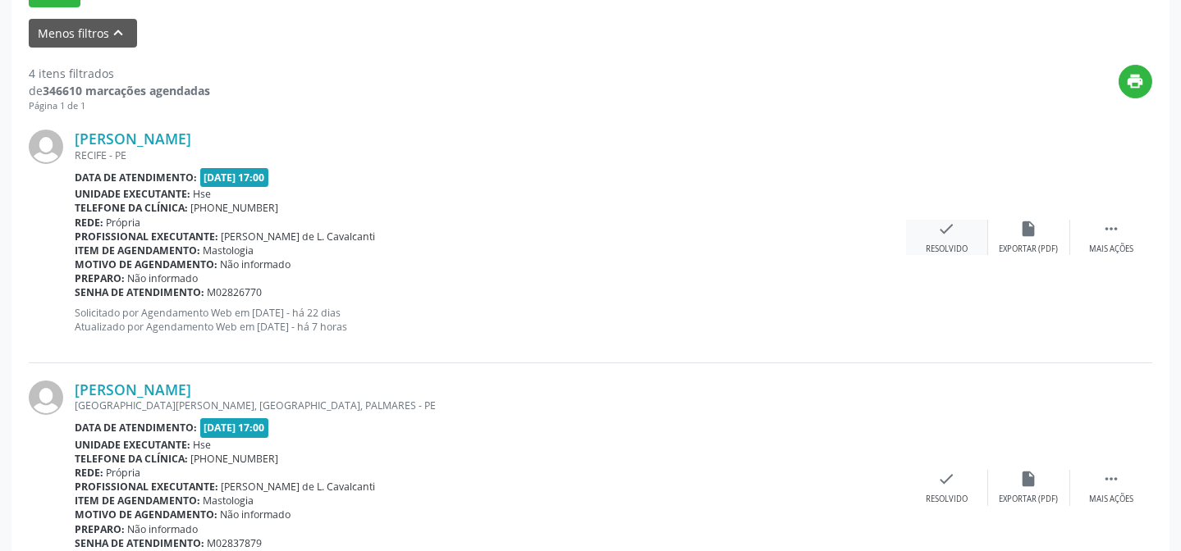
click at [958, 239] on div "check Resolvido" at bounding box center [947, 237] width 82 height 35
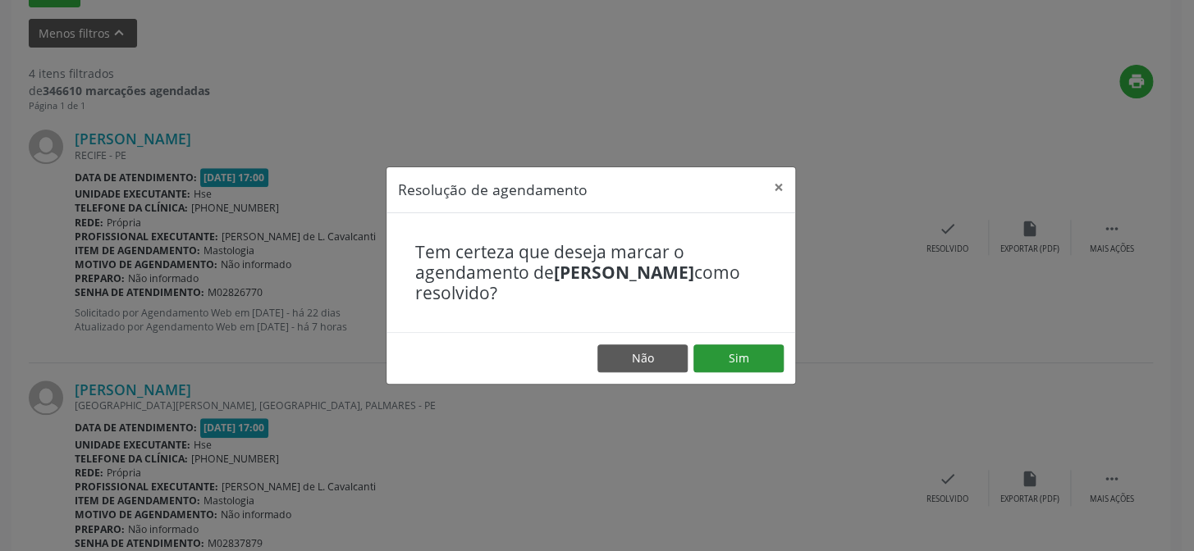
click at [739, 370] on footer "Não Sim" at bounding box center [591, 358] width 409 height 52
click at [745, 355] on button "Sim" at bounding box center [738, 359] width 90 height 28
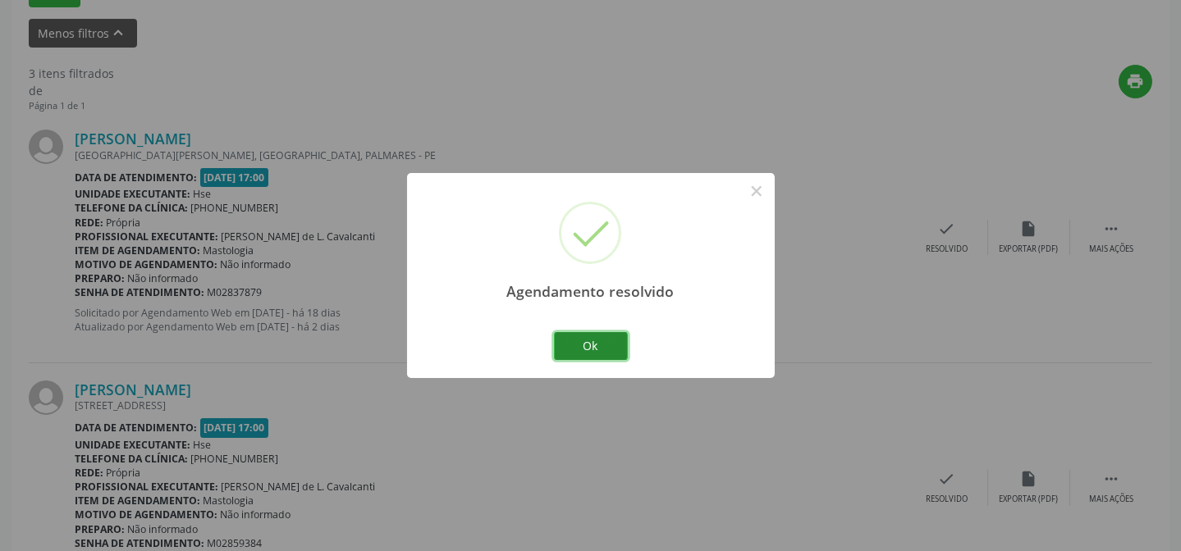
click at [581, 339] on button "Ok" at bounding box center [591, 346] width 74 height 28
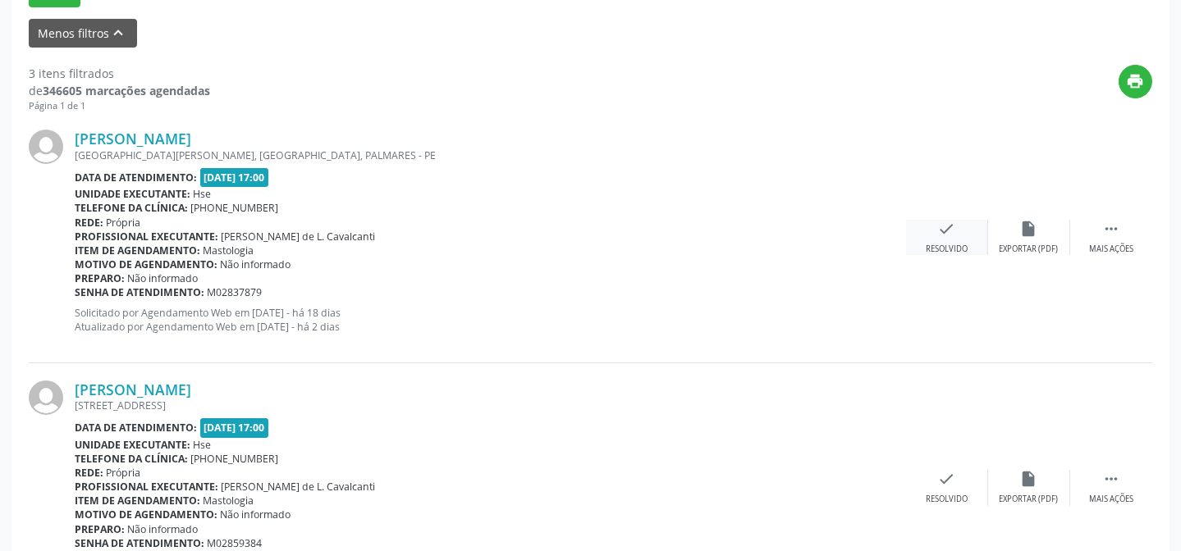
click at [952, 238] on div "check Resolvido" at bounding box center [947, 237] width 82 height 35
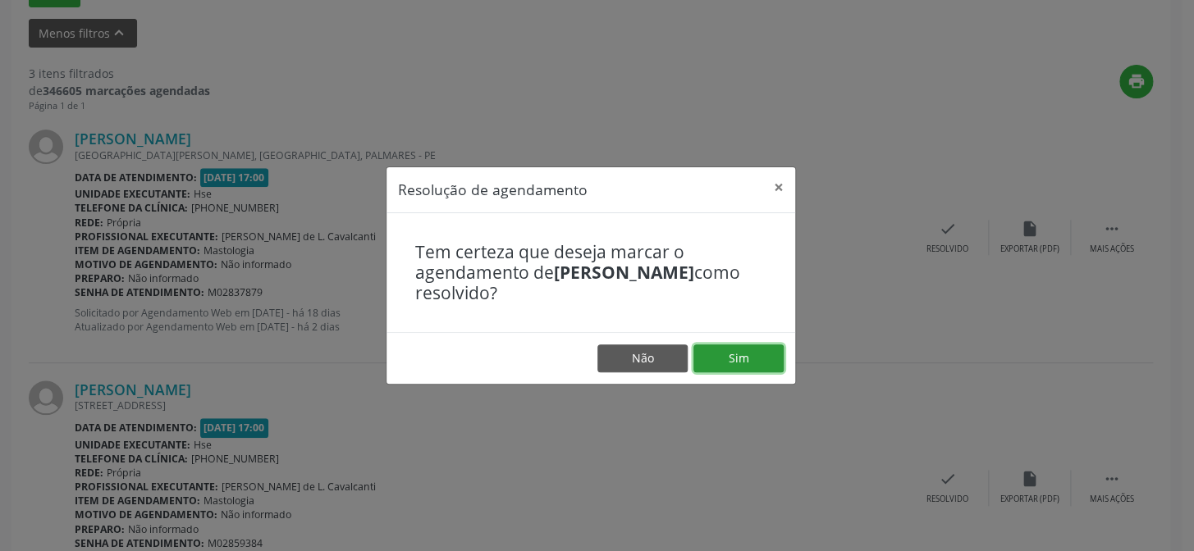
click at [751, 358] on button "Sim" at bounding box center [738, 359] width 90 height 28
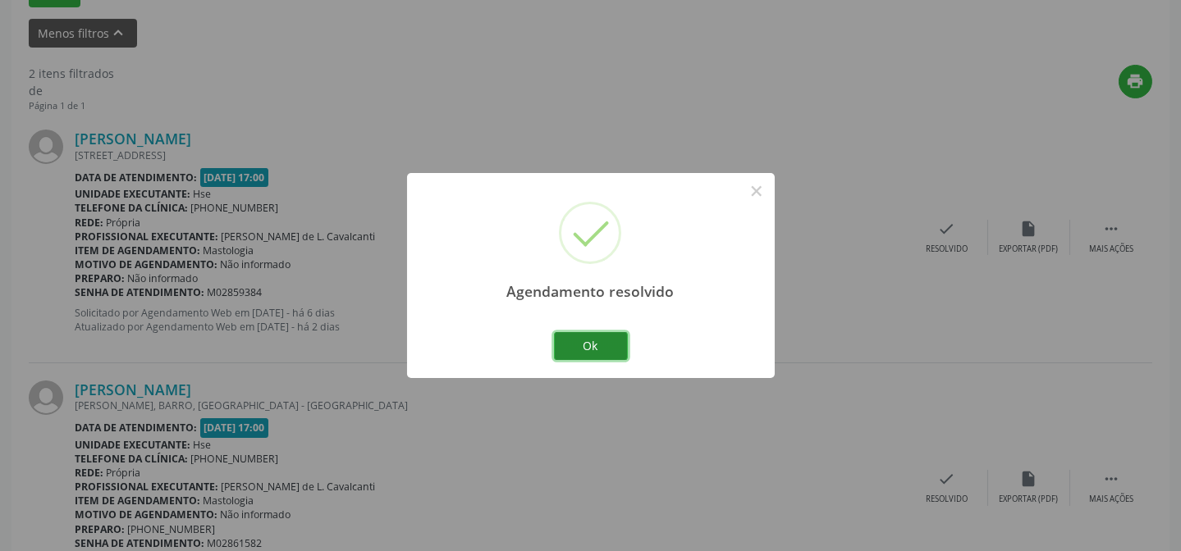
click at [606, 344] on button "Ok" at bounding box center [591, 346] width 74 height 28
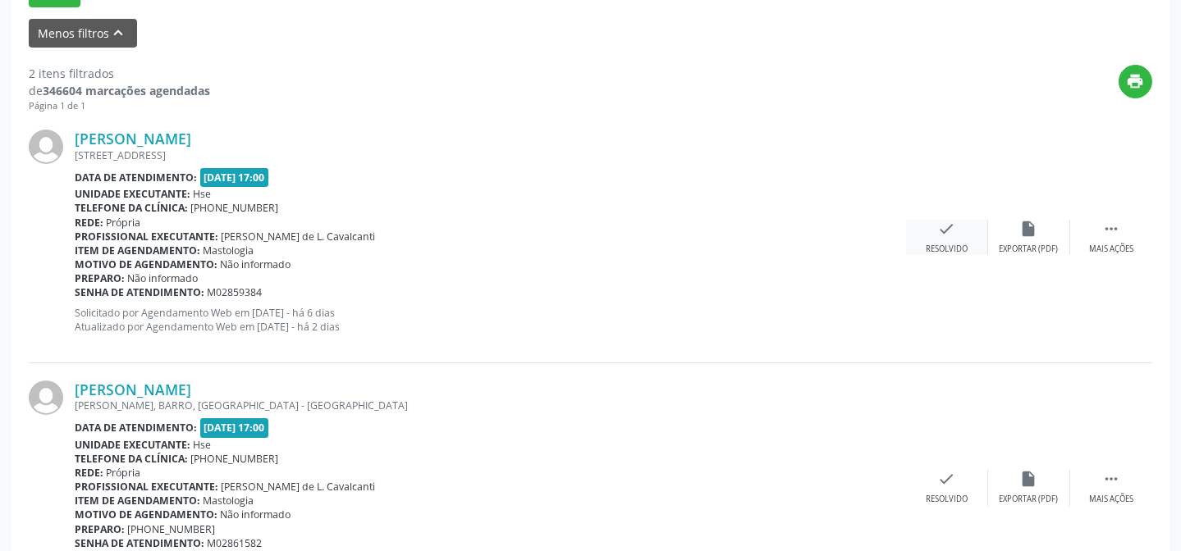
click at [960, 240] on div "check Resolvido" at bounding box center [947, 237] width 82 height 35
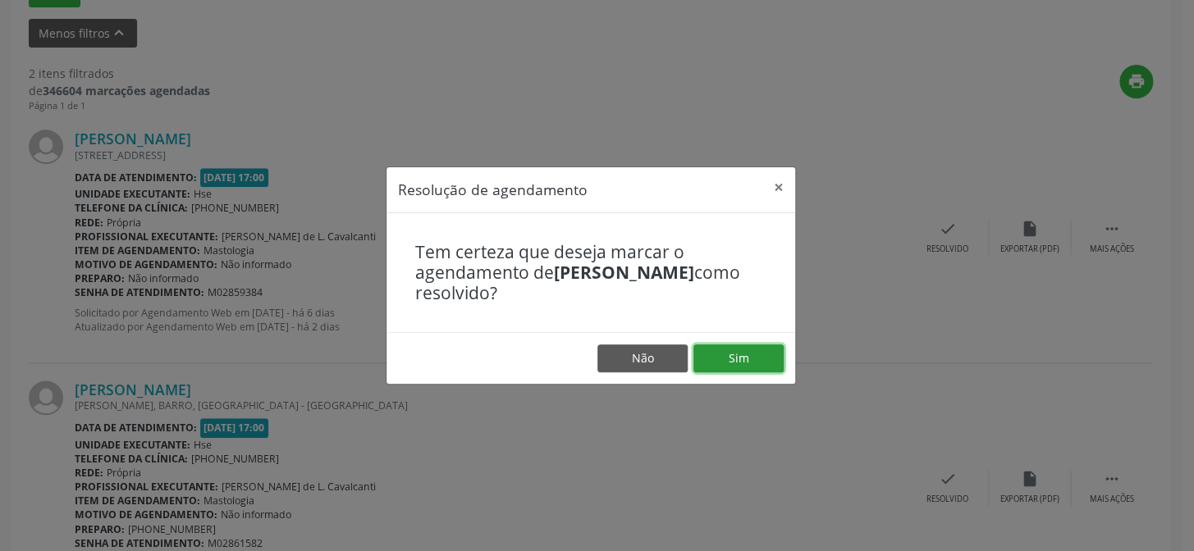
click at [754, 357] on button "Sim" at bounding box center [738, 359] width 90 height 28
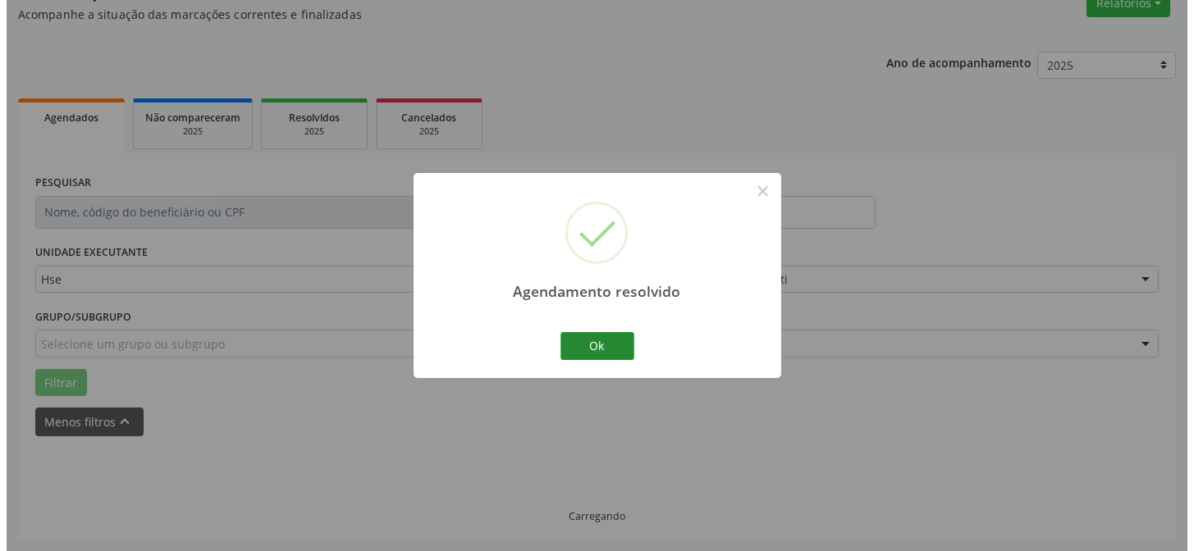
scroll to position [375, 0]
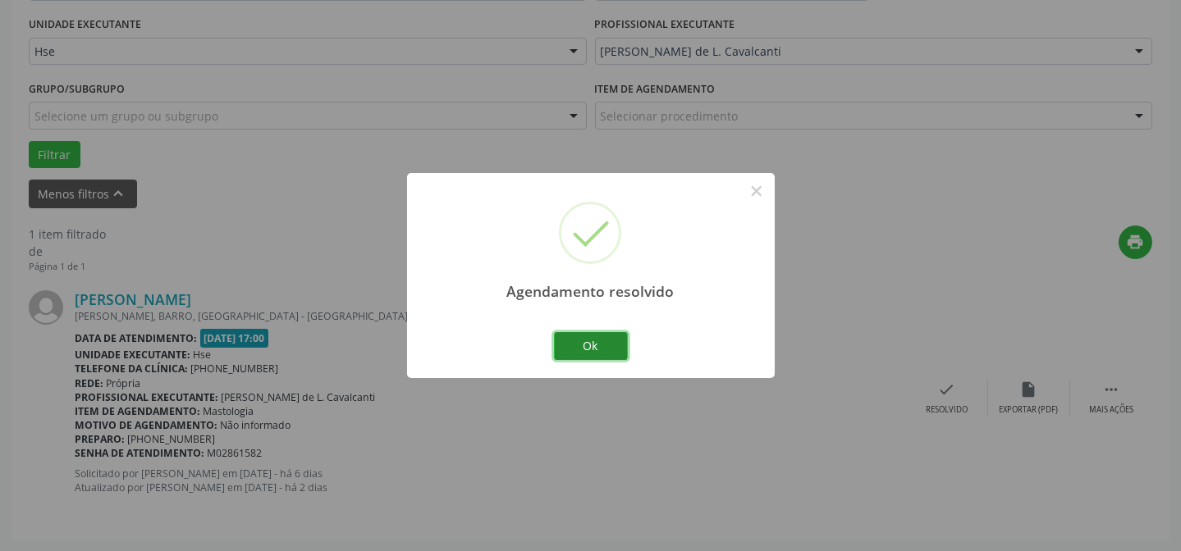
click at [615, 347] on button "Ok" at bounding box center [591, 346] width 74 height 28
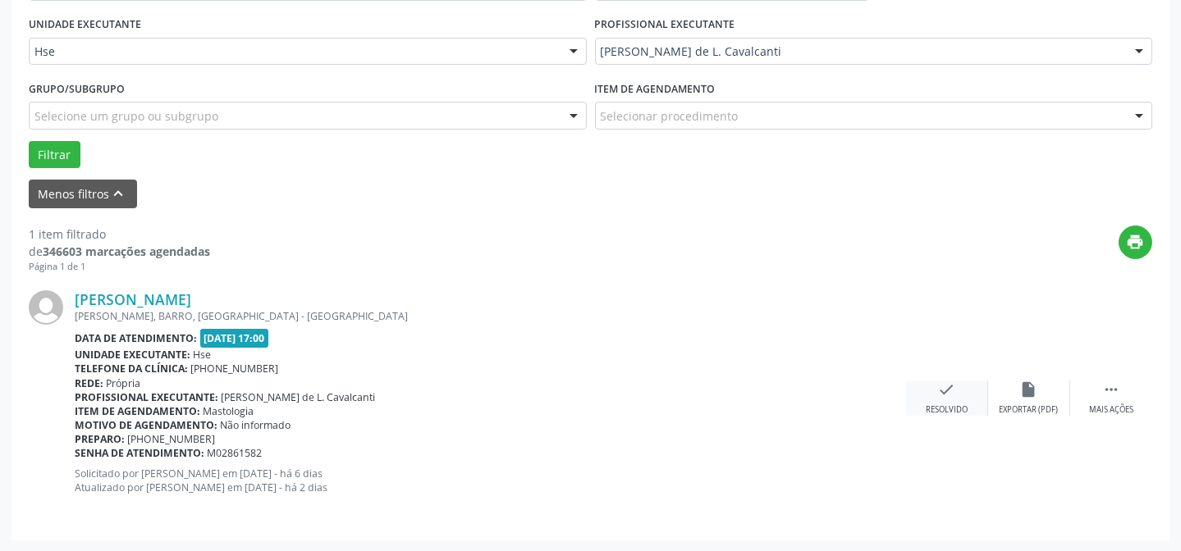
click at [943, 391] on icon "check" at bounding box center [947, 390] width 18 height 18
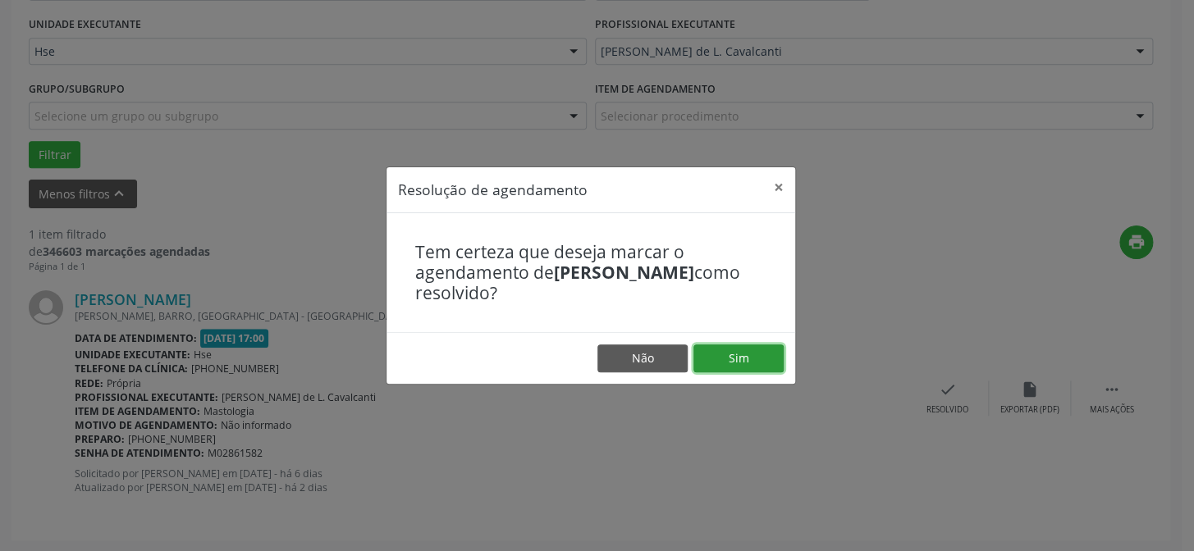
click at [758, 361] on button "Sim" at bounding box center [738, 359] width 90 height 28
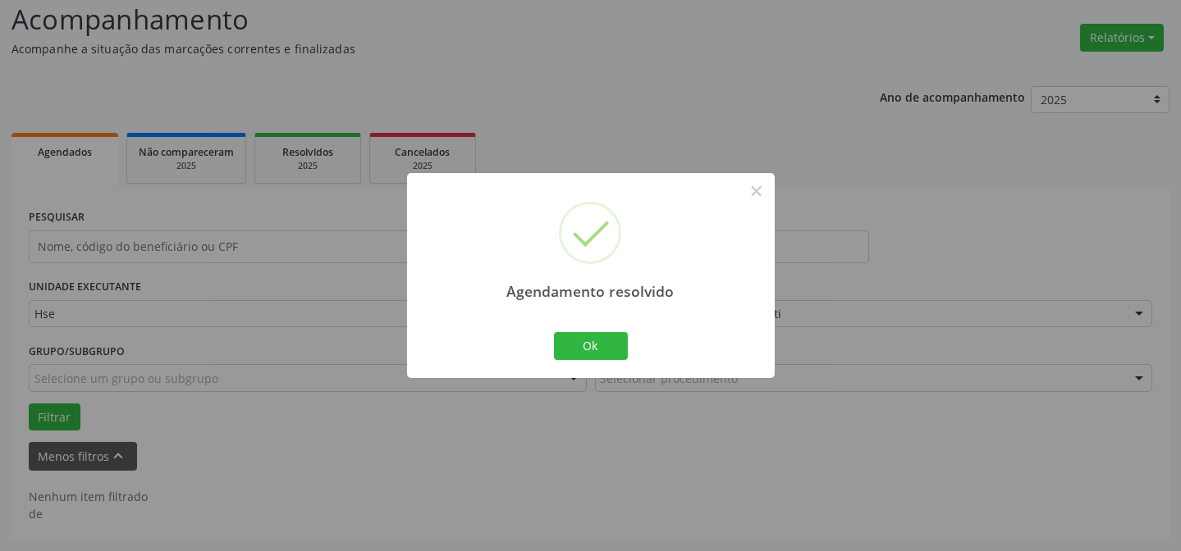
scroll to position [111, 0]
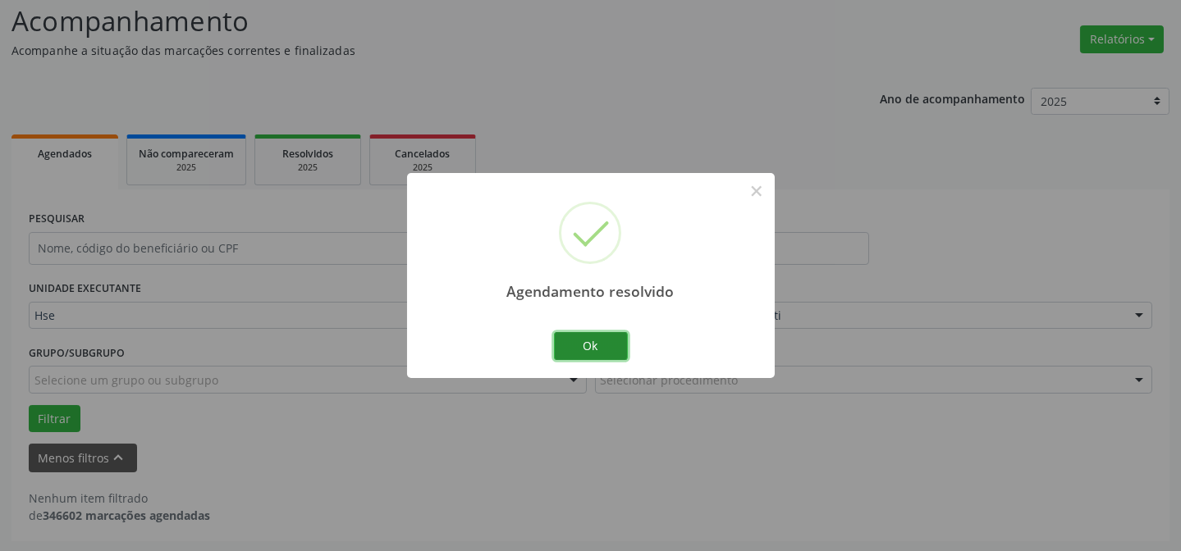
click at [612, 341] on button "Ok" at bounding box center [591, 346] width 74 height 28
